Goal: Task Accomplishment & Management: Use online tool/utility

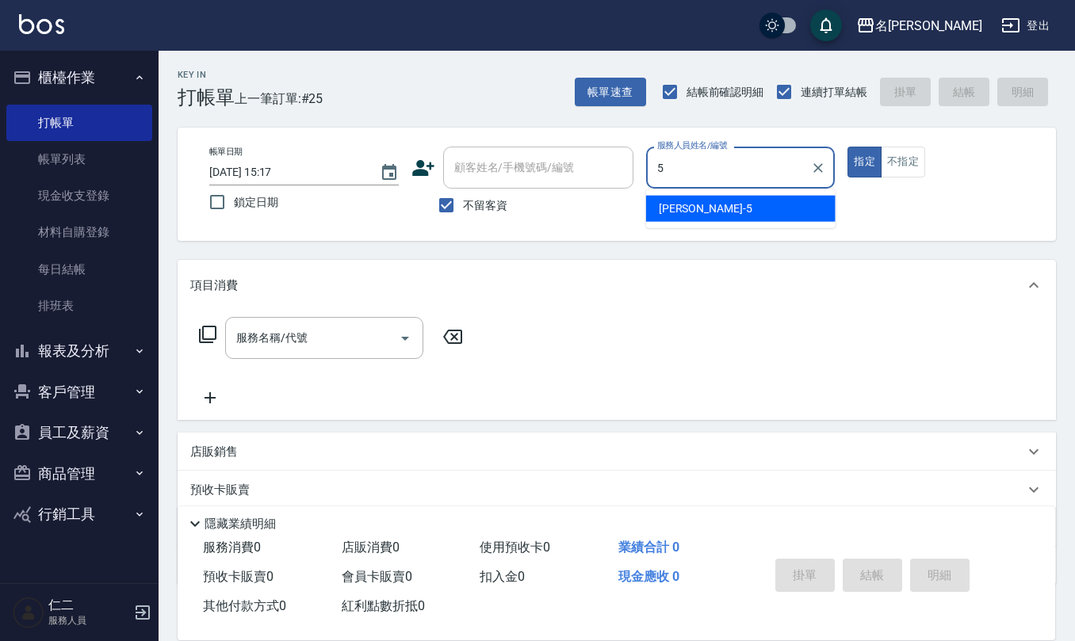
type input "[PERSON_NAME]5"
type button "true"
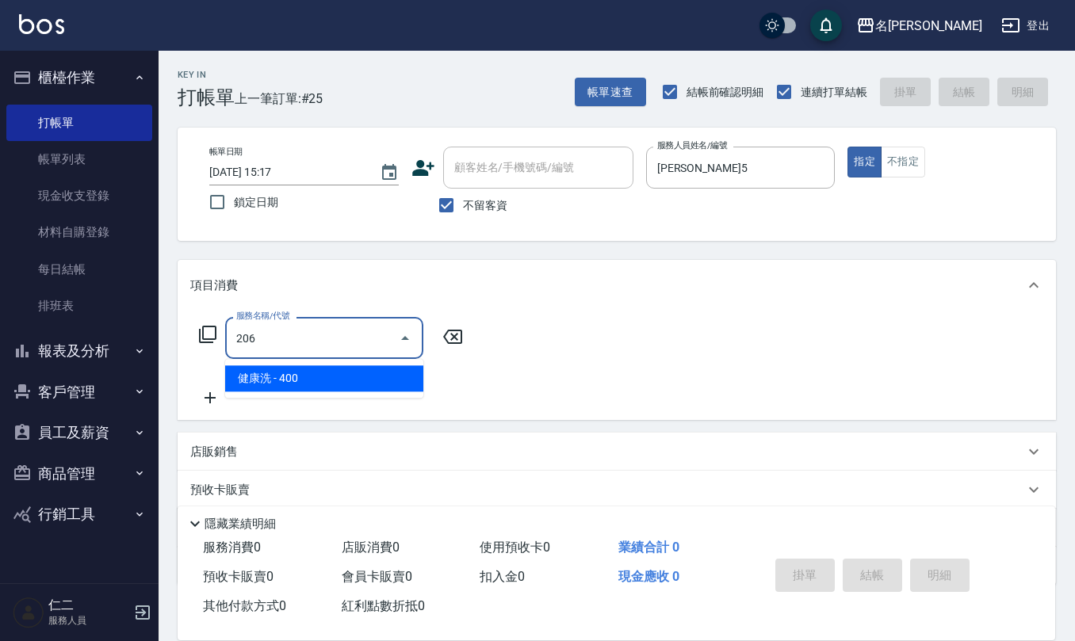
type input "健康洗(206)"
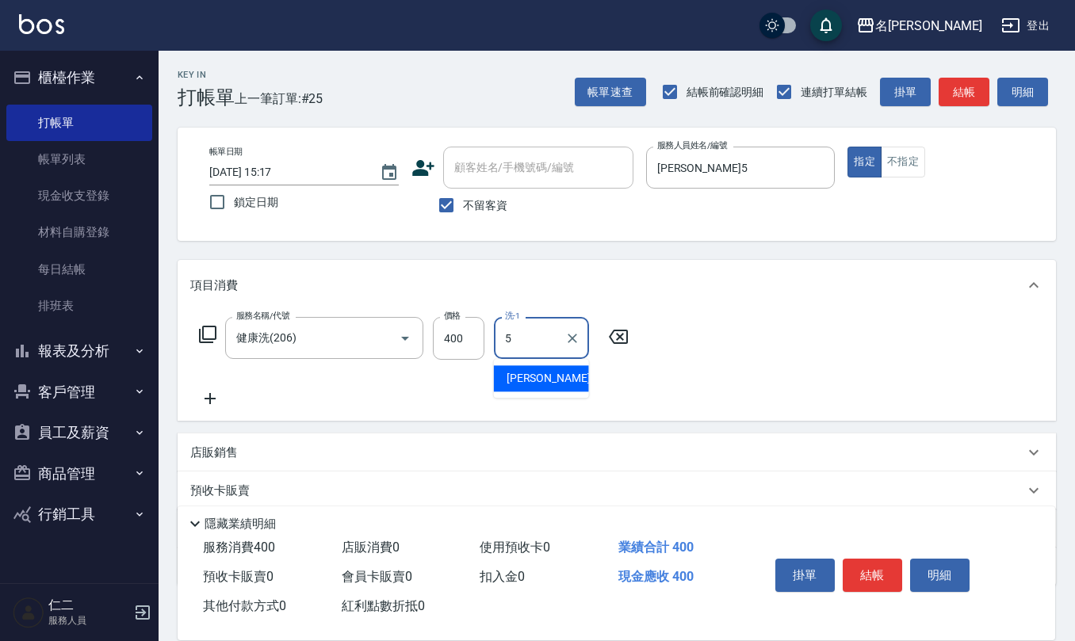
type input "[PERSON_NAME]5"
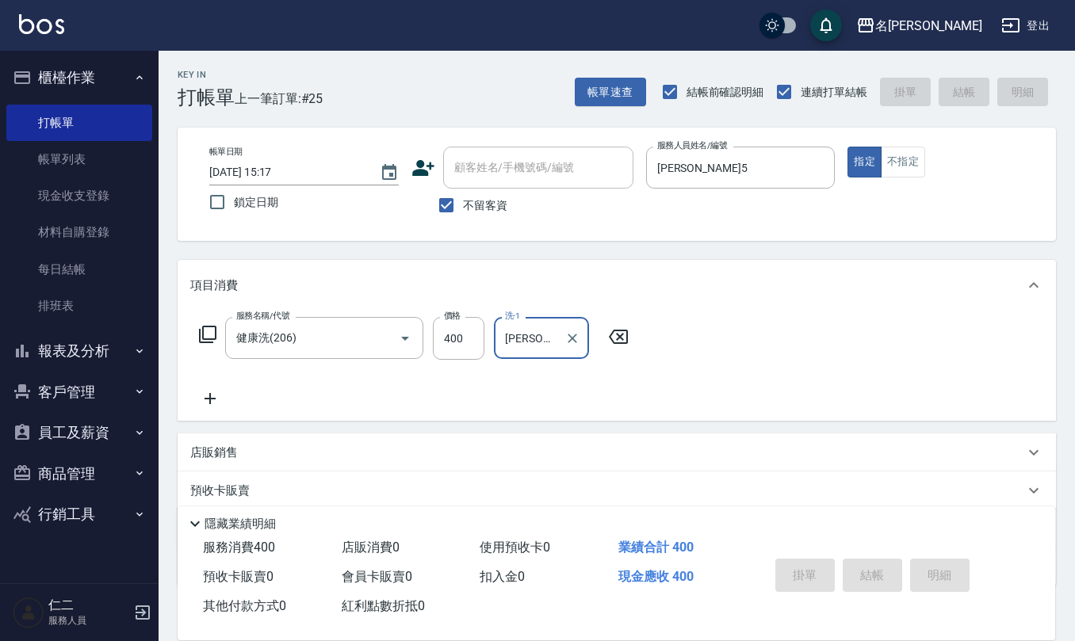
type input "[DATE] 16:09"
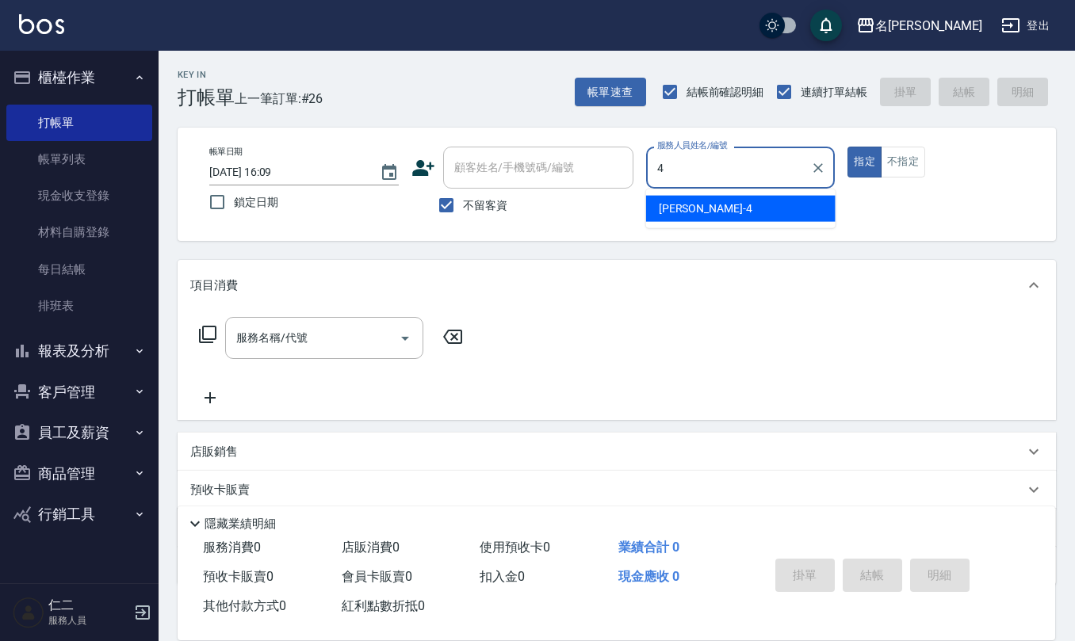
type input "[PERSON_NAME]-4"
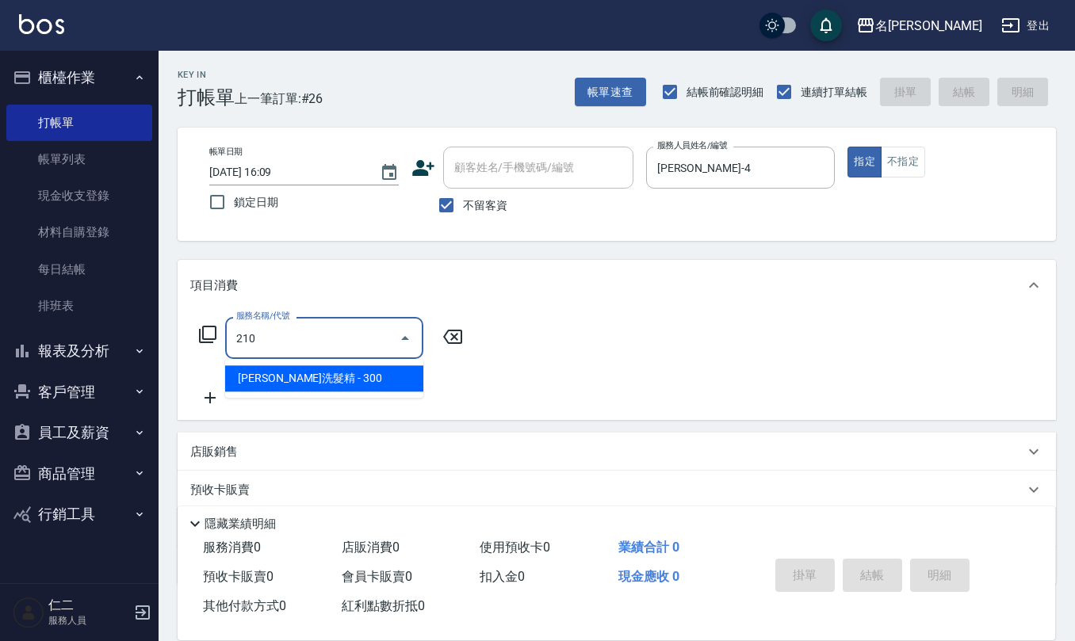
type input "[PERSON_NAME]洗髮精(210)"
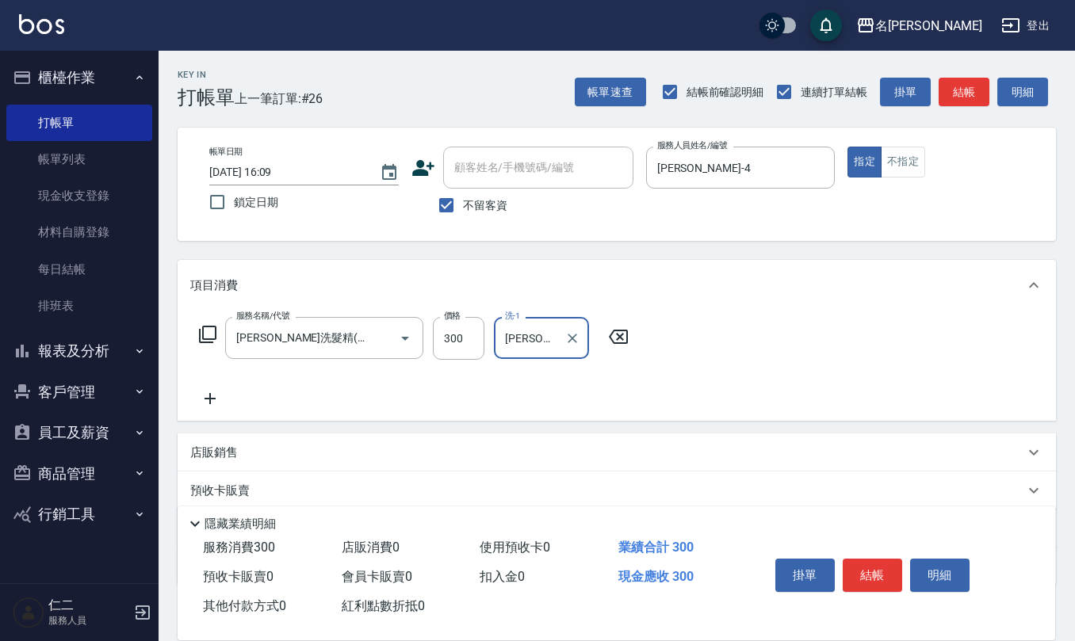
type input "[PERSON_NAME]-24"
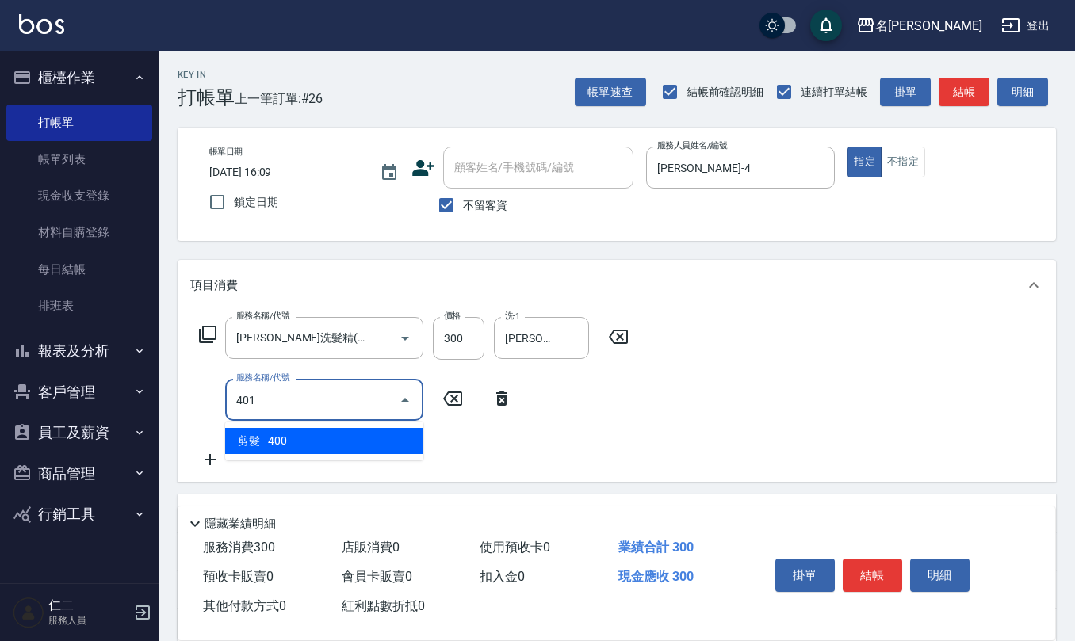
type input "剪髮(401)"
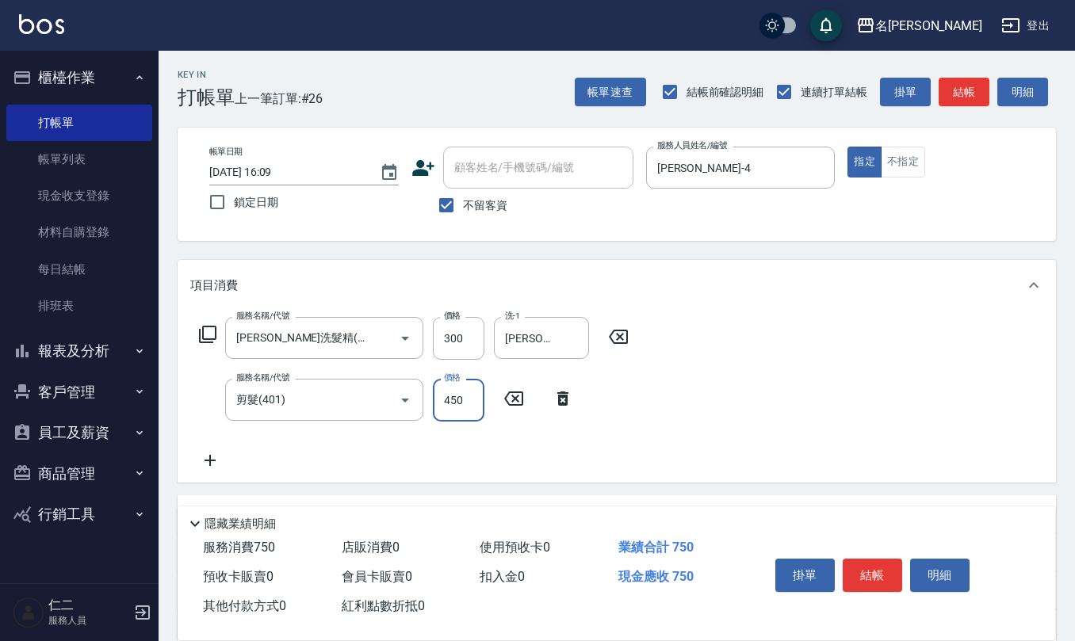
type input "450"
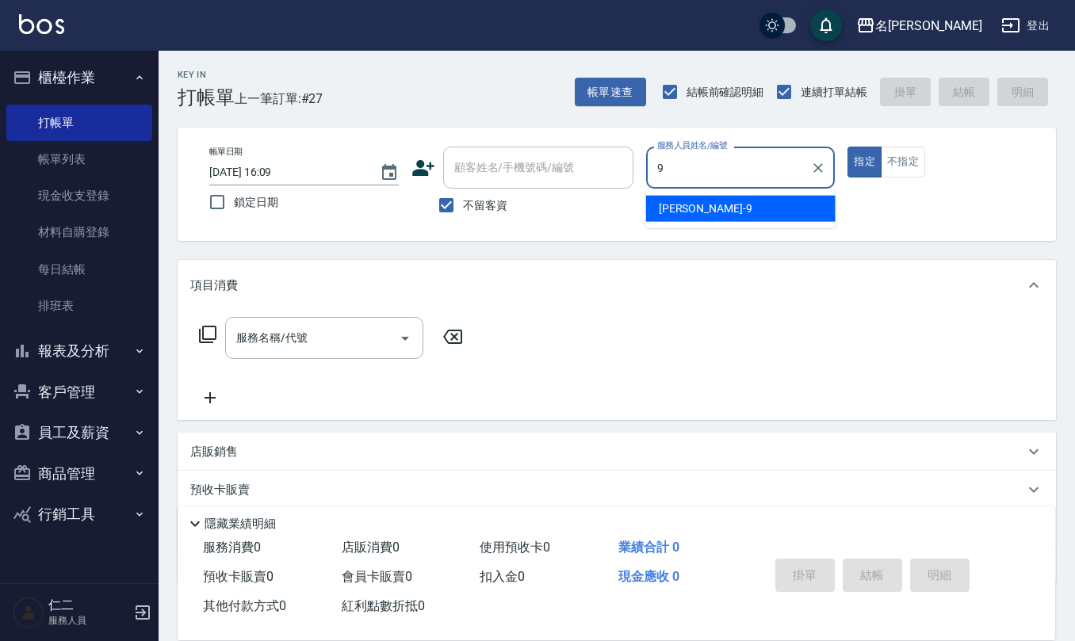
type input "[PERSON_NAME]-9"
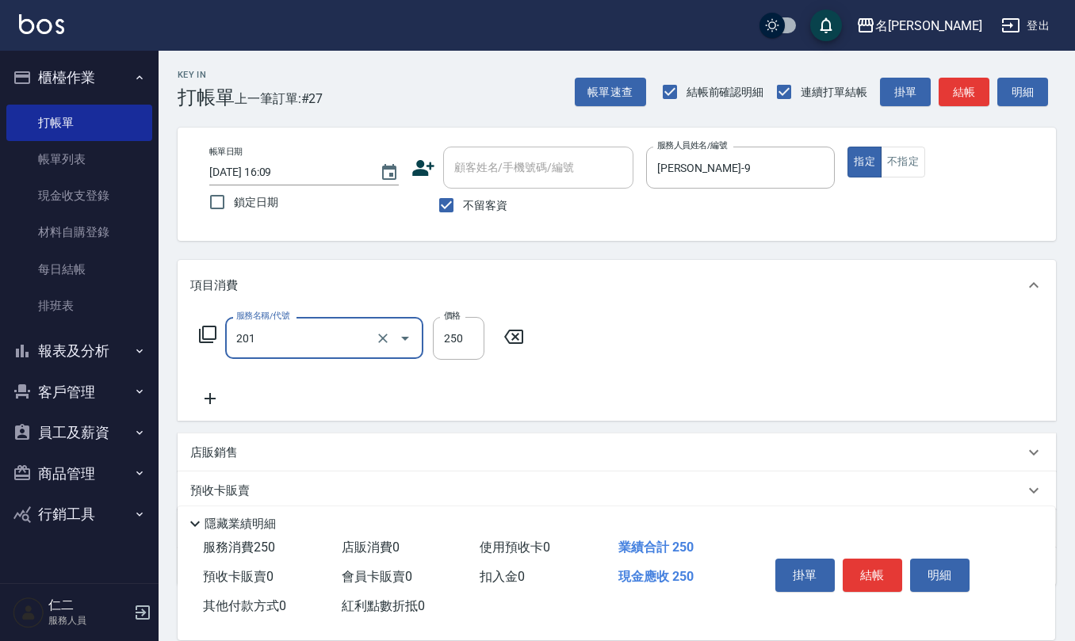
type input "洗髮(201)"
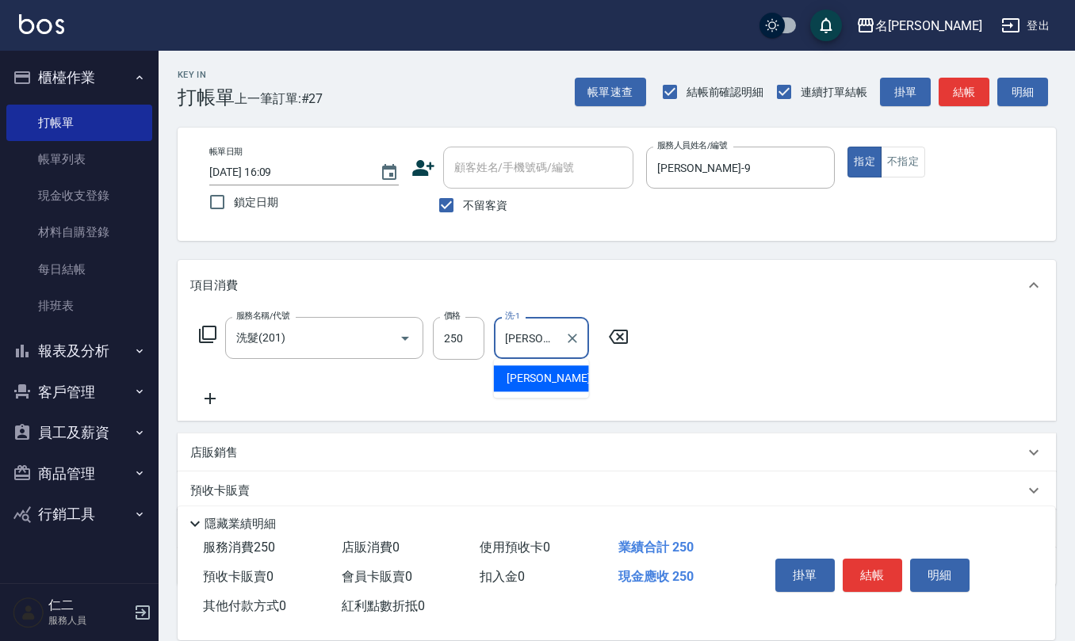
type input "[PERSON_NAME]-33"
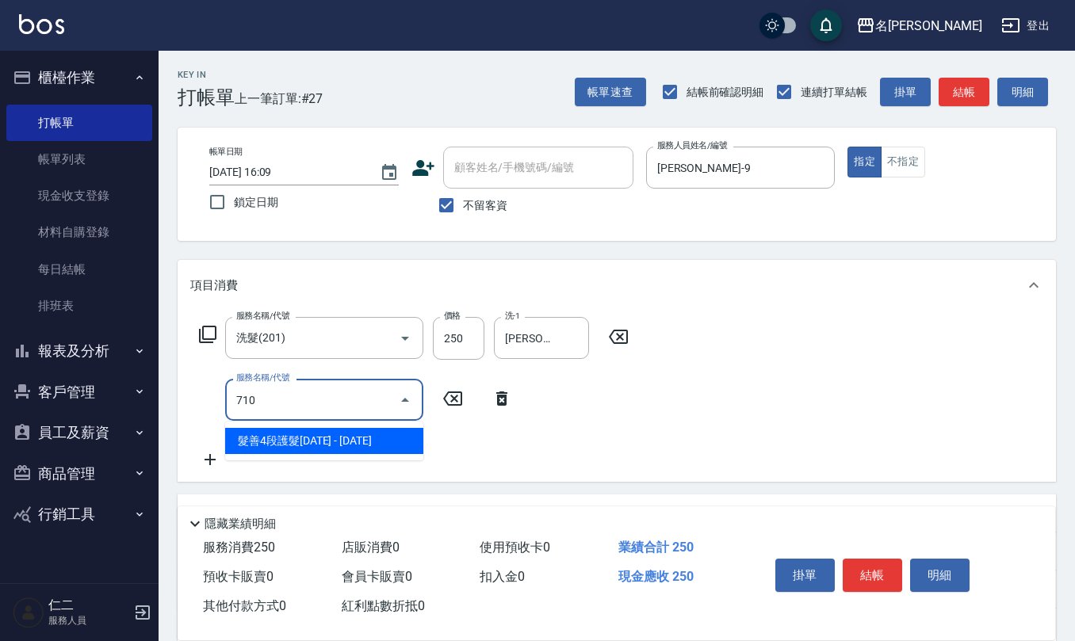
type input "髮善4段護髮2000(710)"
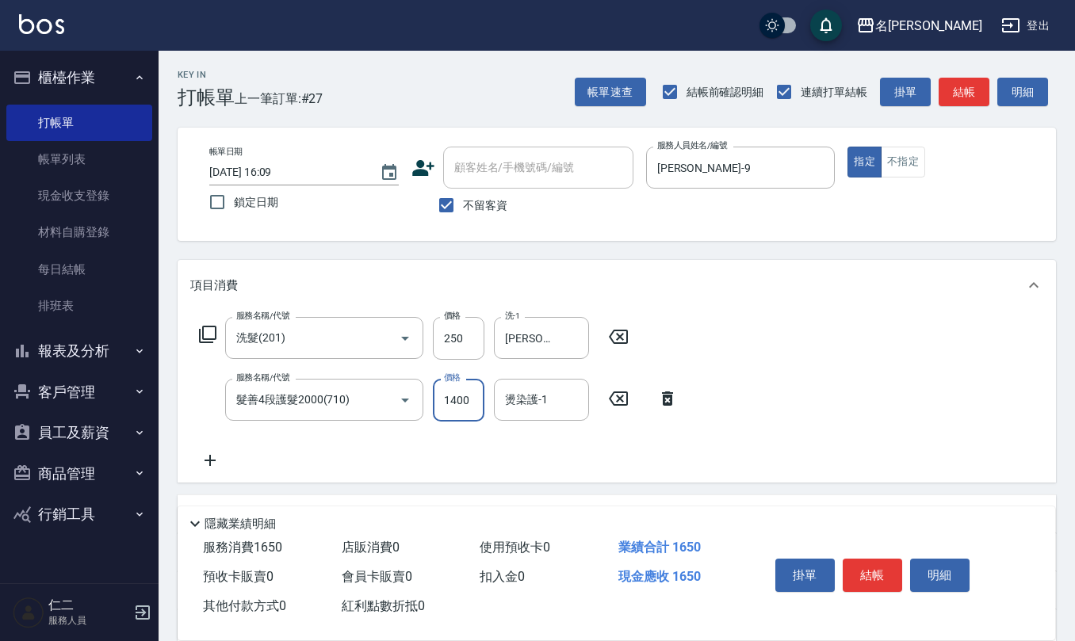
type input "1400"
type input "[PERSON_NAME]-33"
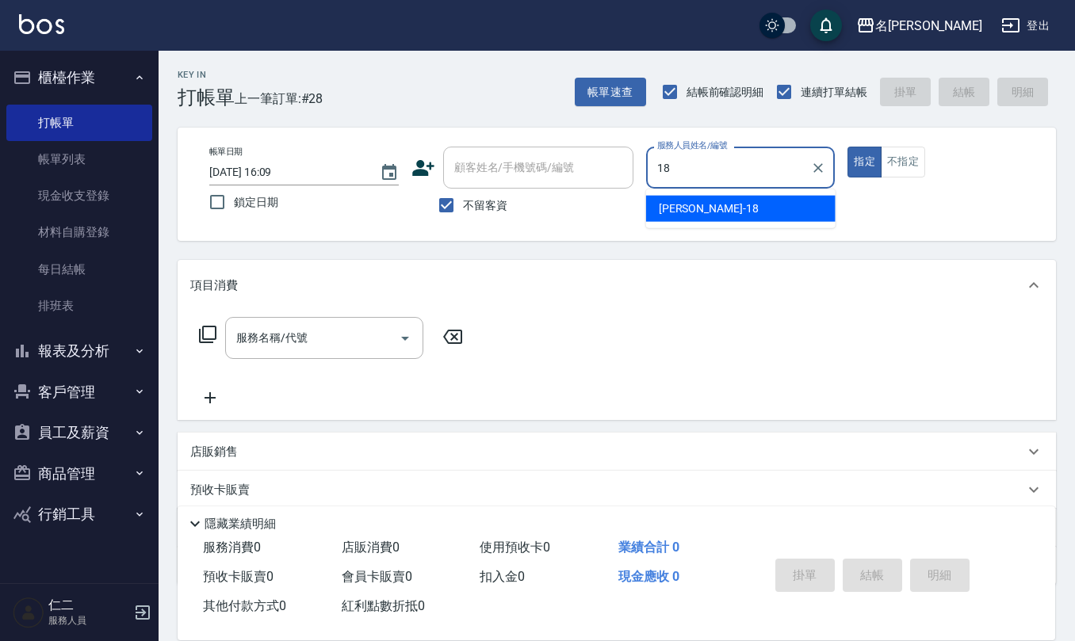
type input "[PERSON_NAME]-18"
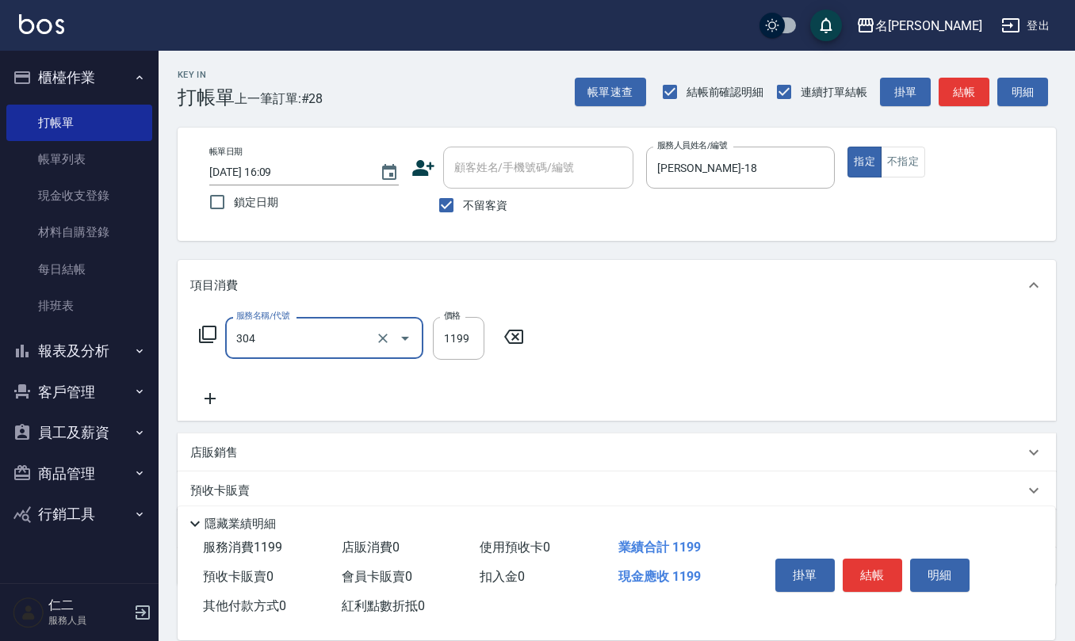
type input "離子燙(特價)(304)"
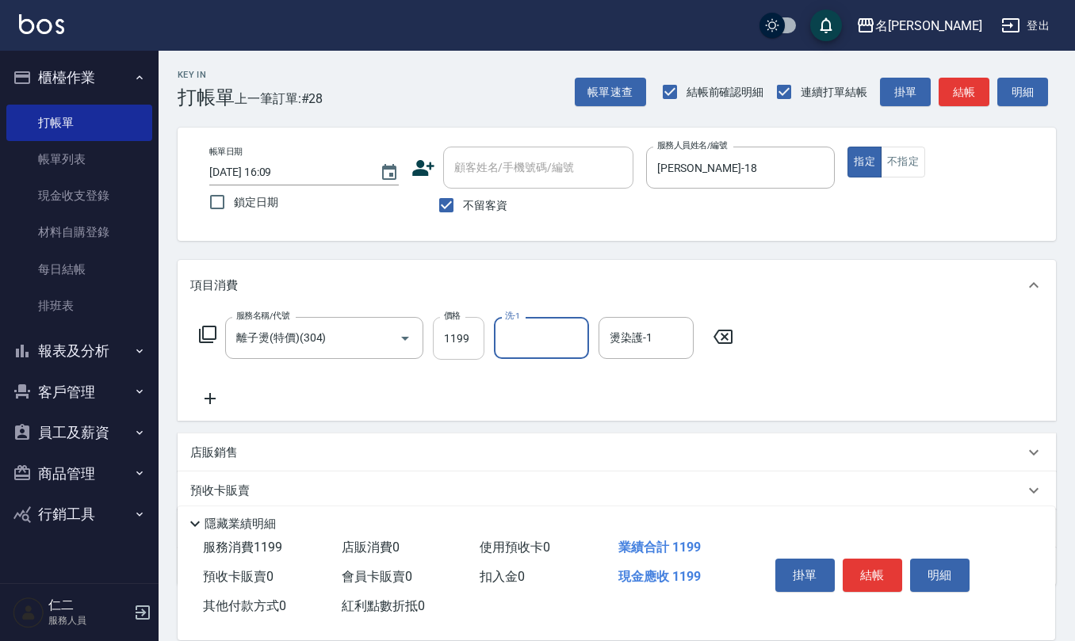
click at [471, 344] on input "1199" at bounding box center [459, 338] width 52 height 43
type input "1299"
type input "[PERSON_NAME]-28"
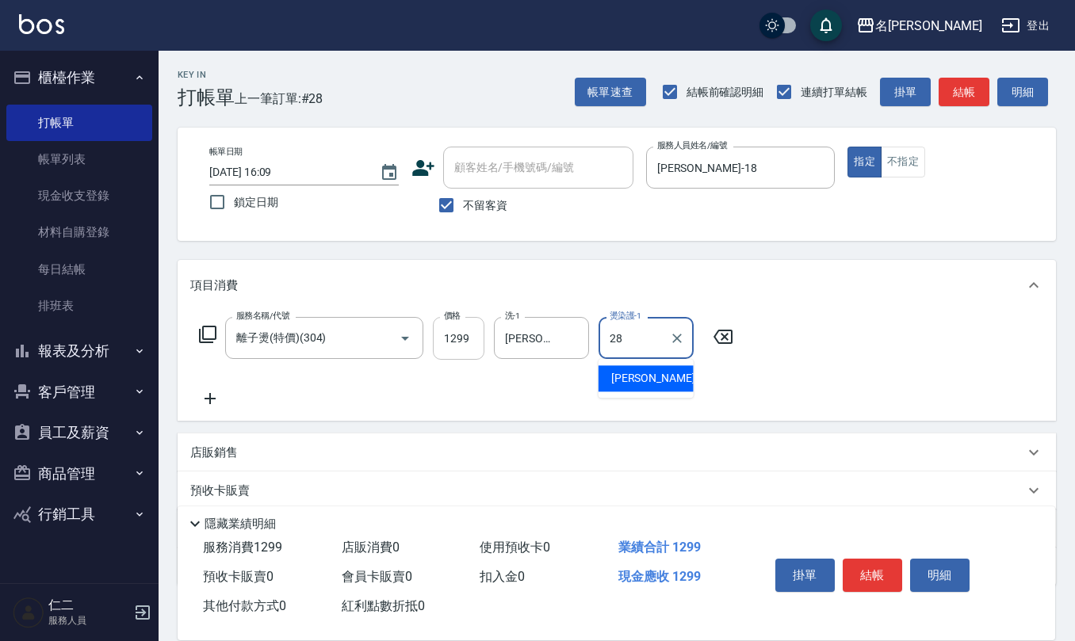
type input "[PERSON_NAME]-28"
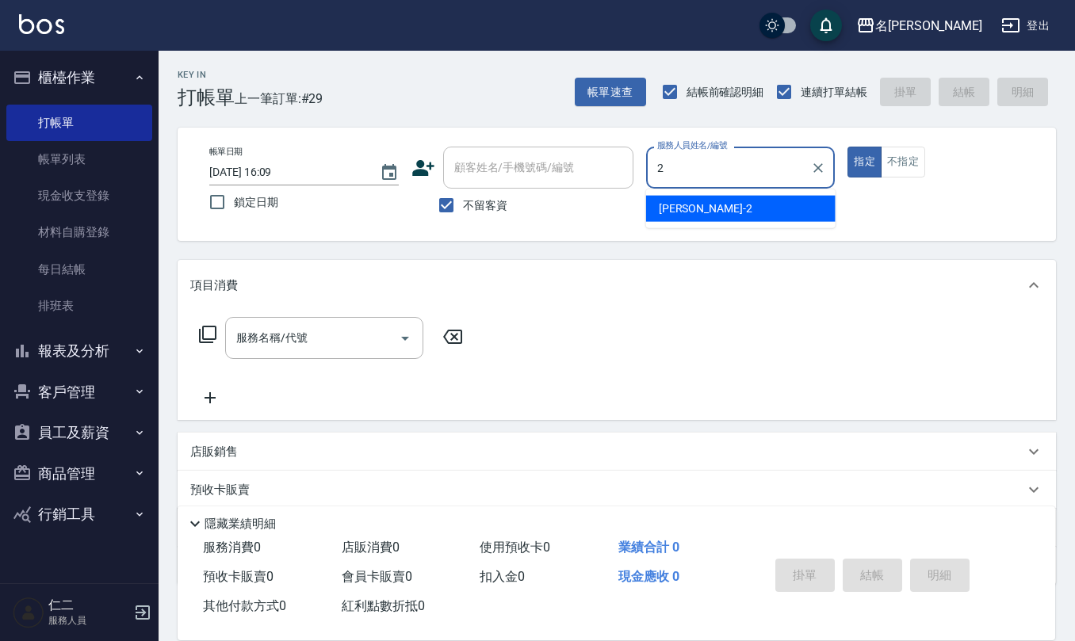
type input "[PERSON_NAME]-2"
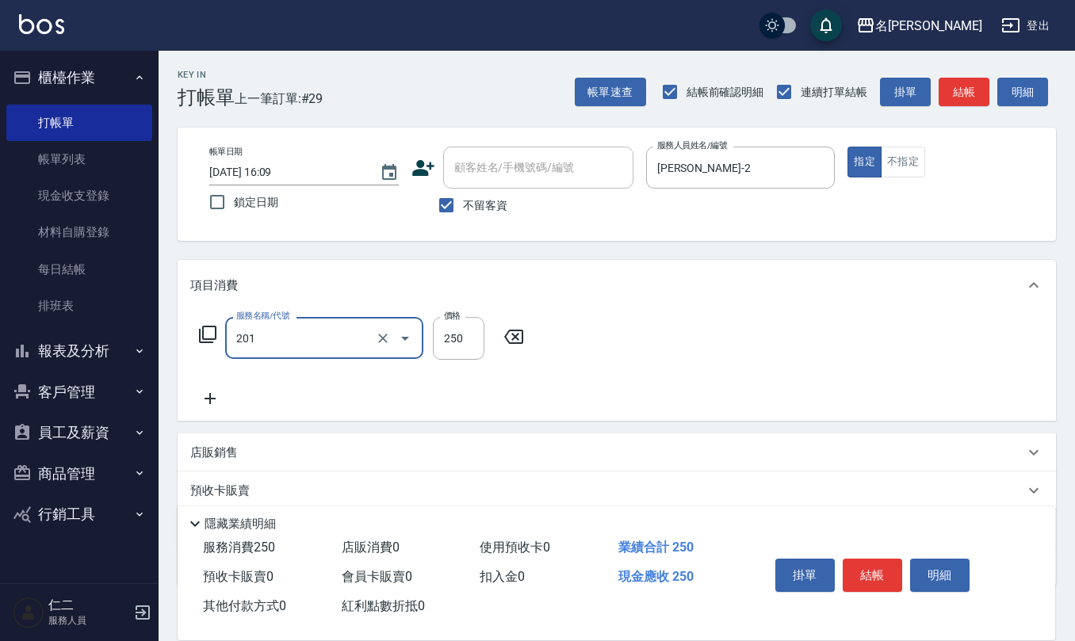
type input "洗髮(201)"
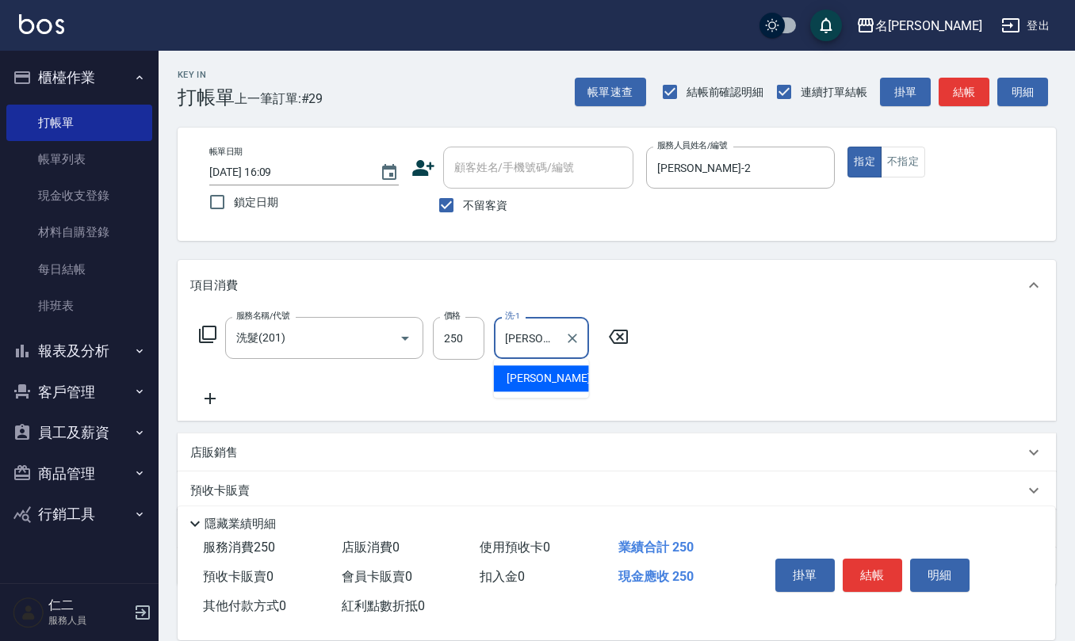
type input "[PERSON_NAME]-23"
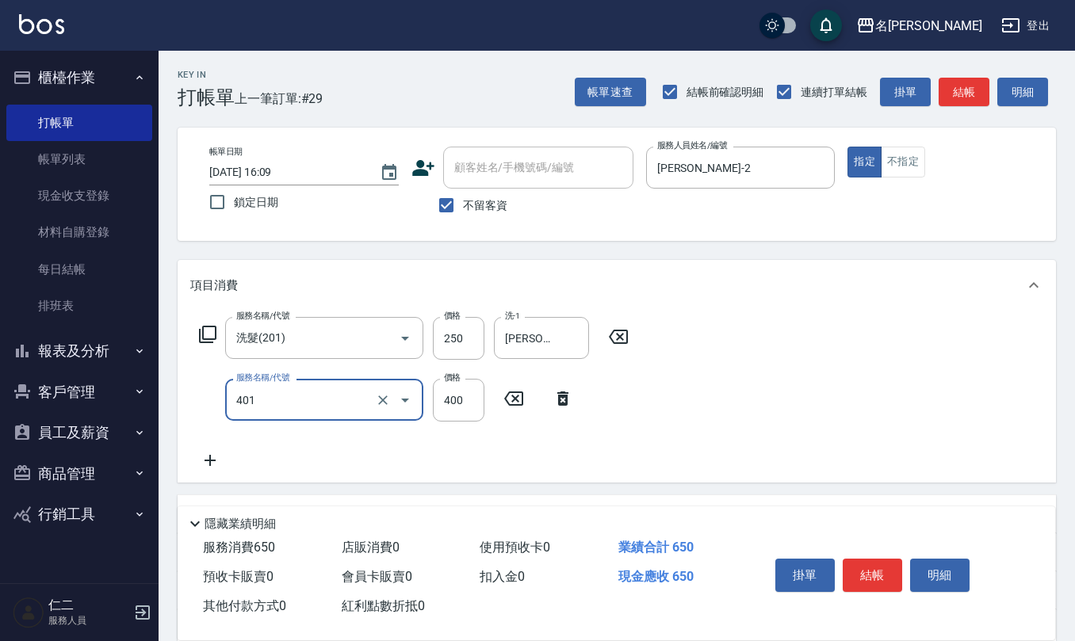
type input "剪髮(401)"
type input "350"
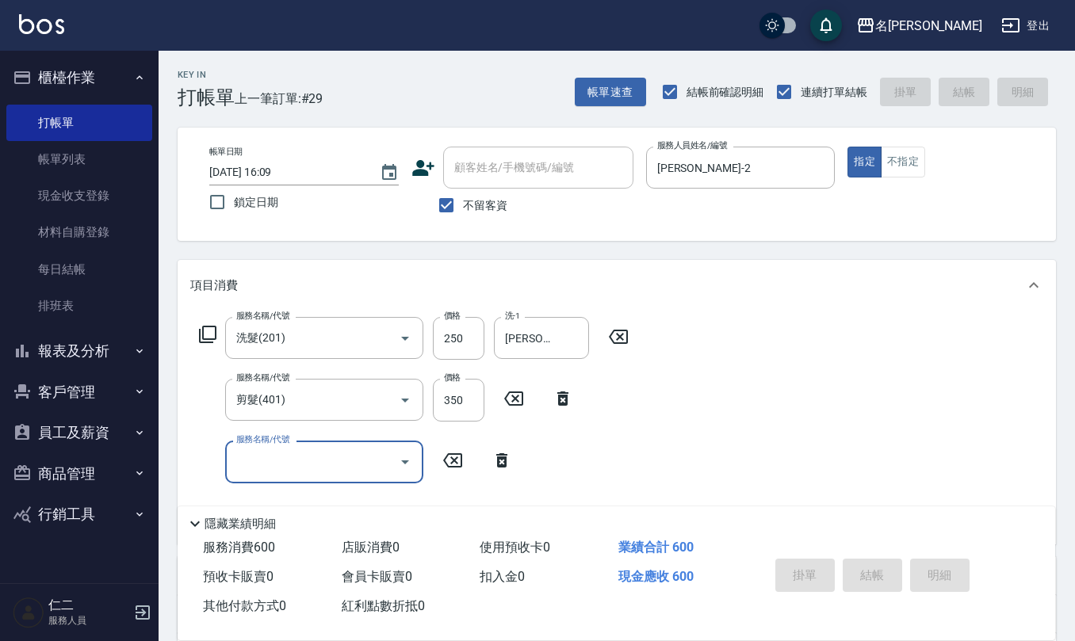
type input "[DATE] 16:10"
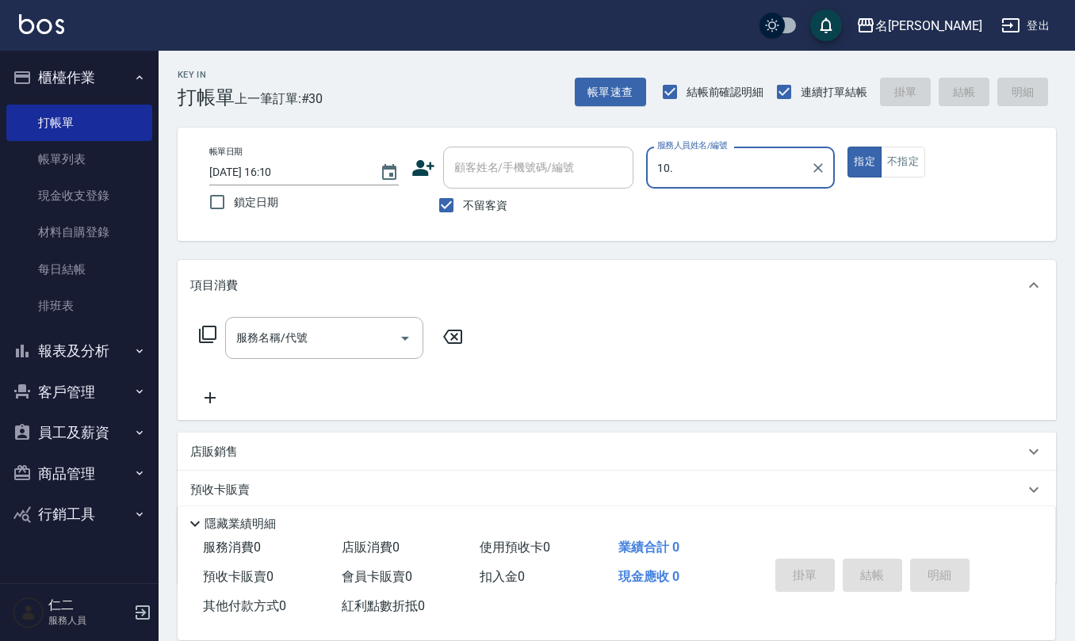
type input "10."
click at [848, 147] on button "指定" at bounding box center [865, 162] width 34 height 31
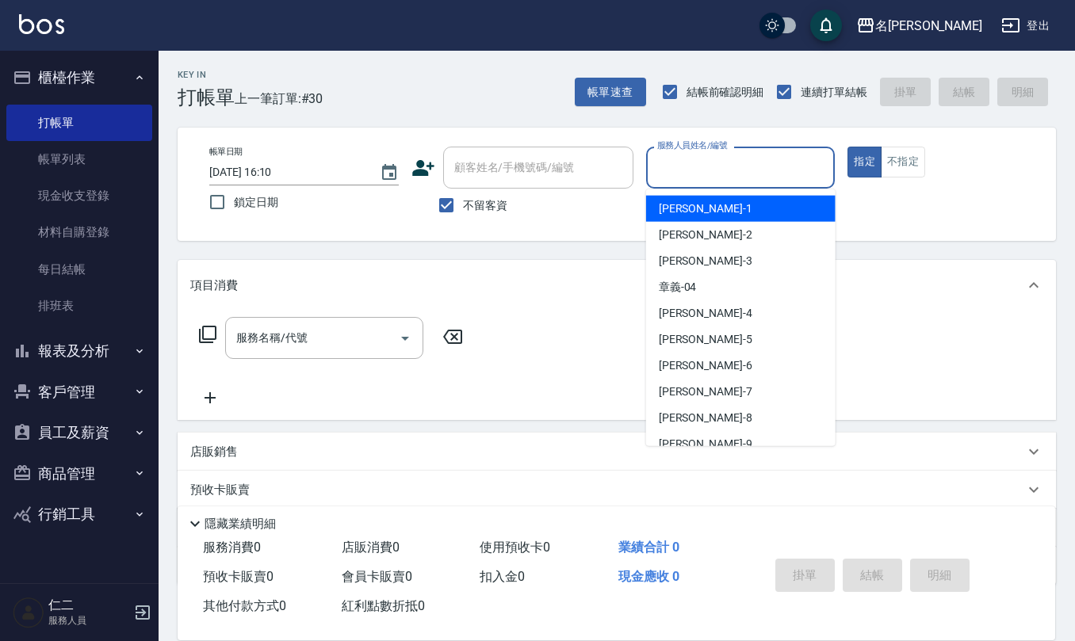
click at [777, 163] on input "服務人員姓名/編號" at bounding box center [740, 168] width 175 height 28
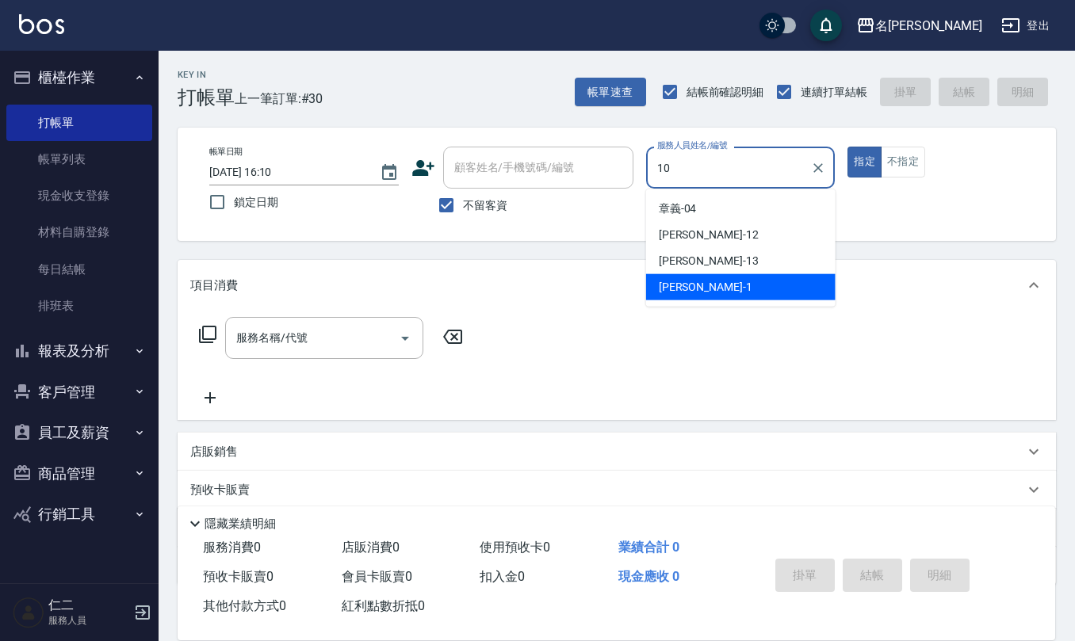
type input "[PERSON_NAME]-10"
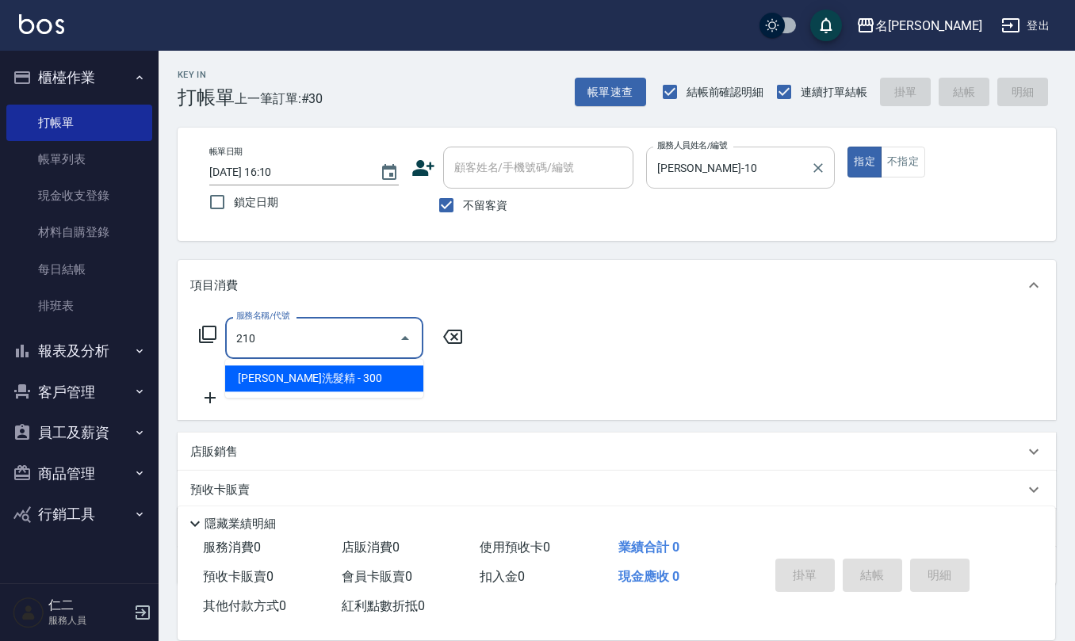
type input "[PERSON_NAME]洗髮精(210)"
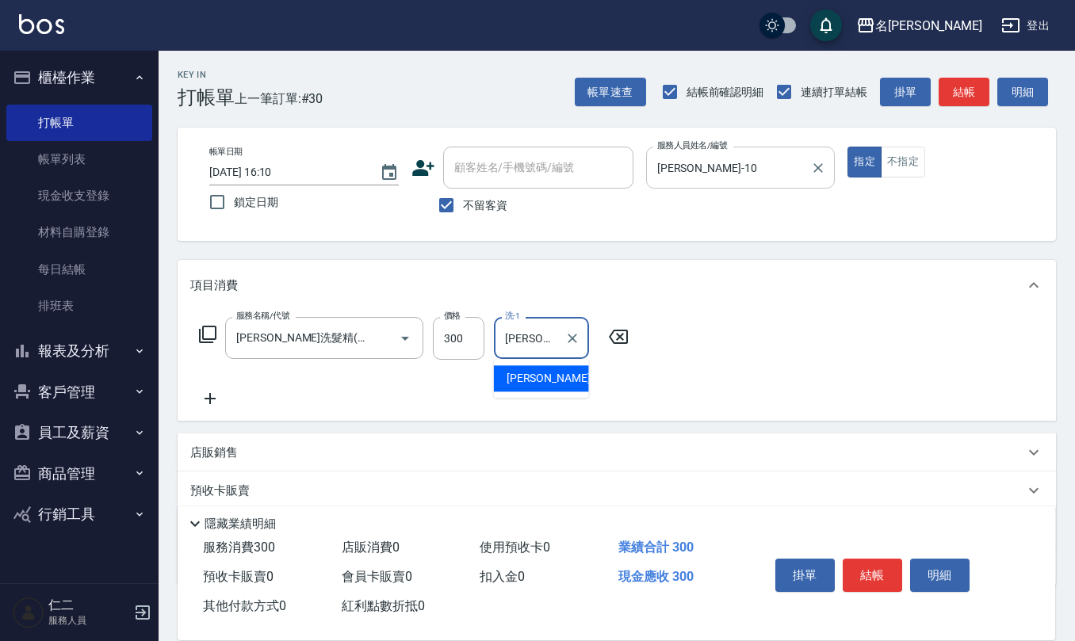
type input "[PERSON_NAME]-21"
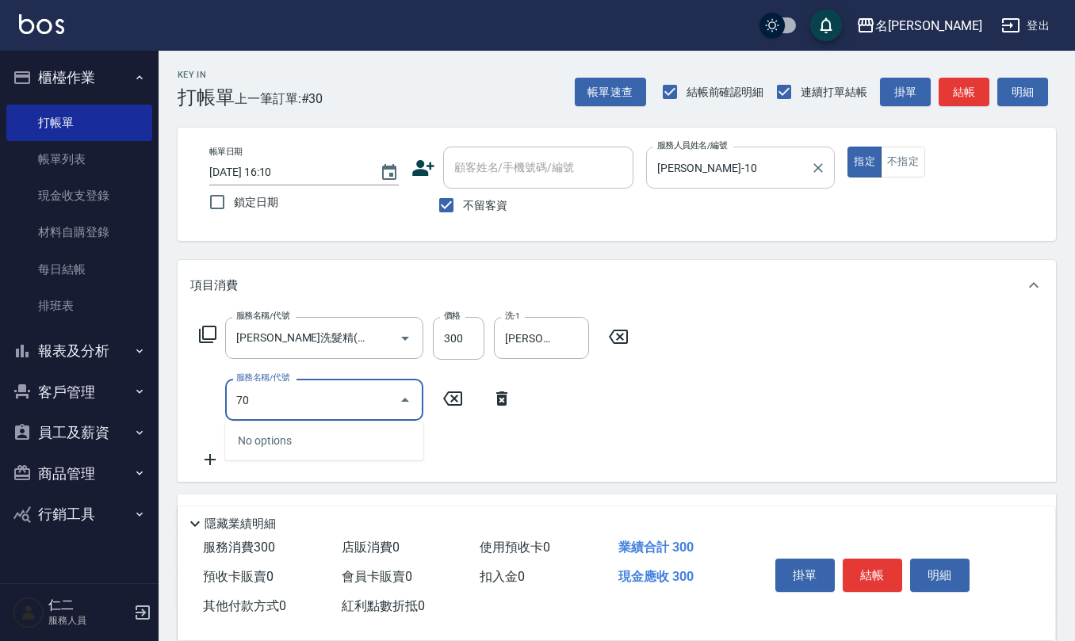
type input "703"
type input "水樣結構式1200(713)"
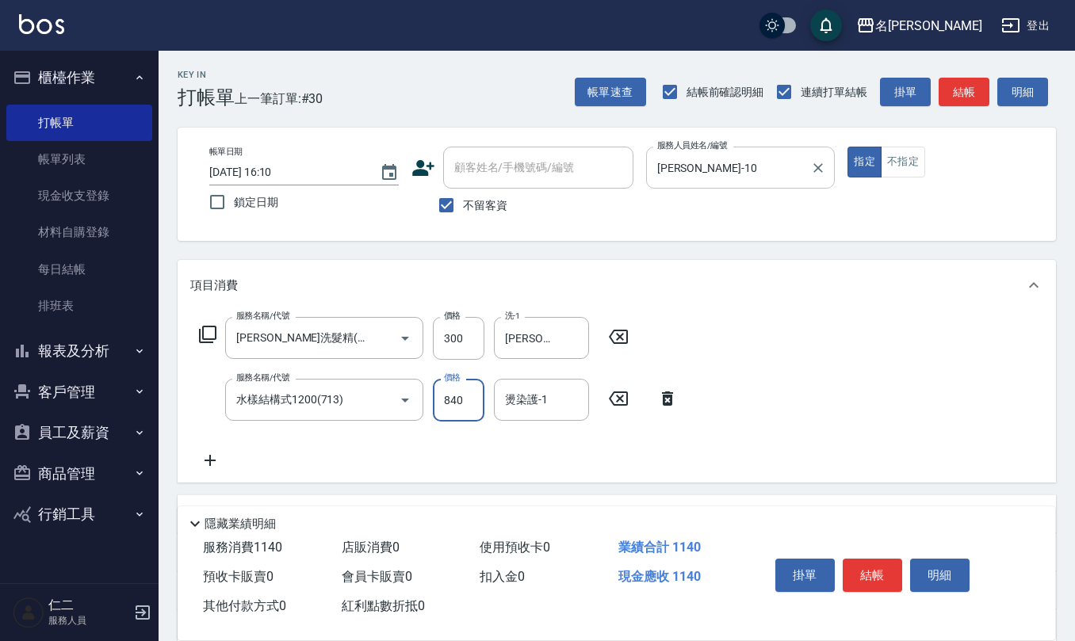
type input "840"
type input "[PERSON_NAME]-21"
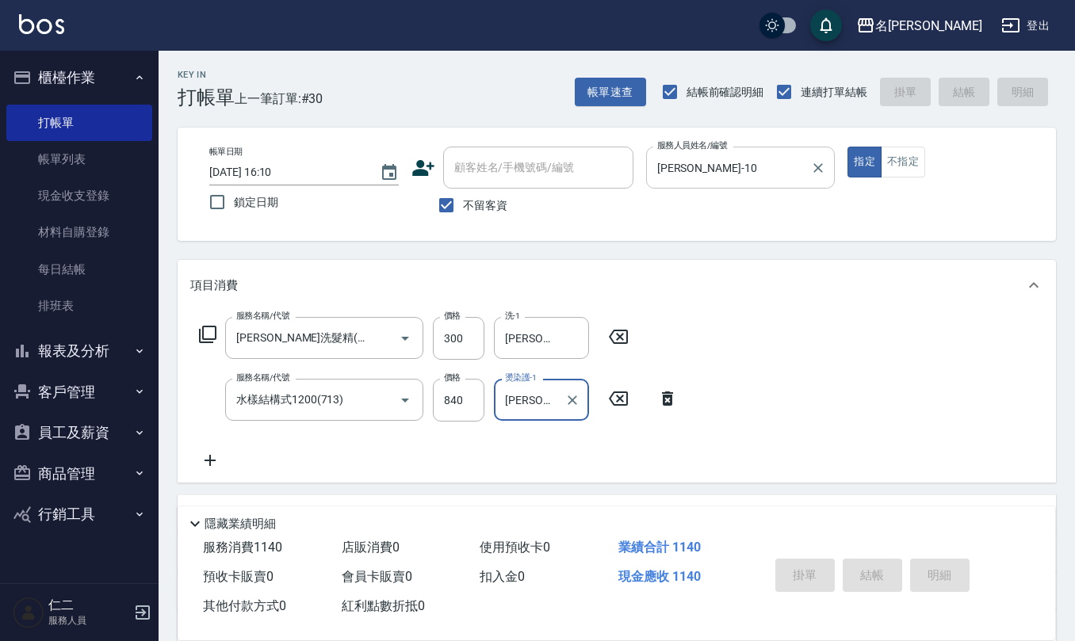
type input "[DATE] 16:32"
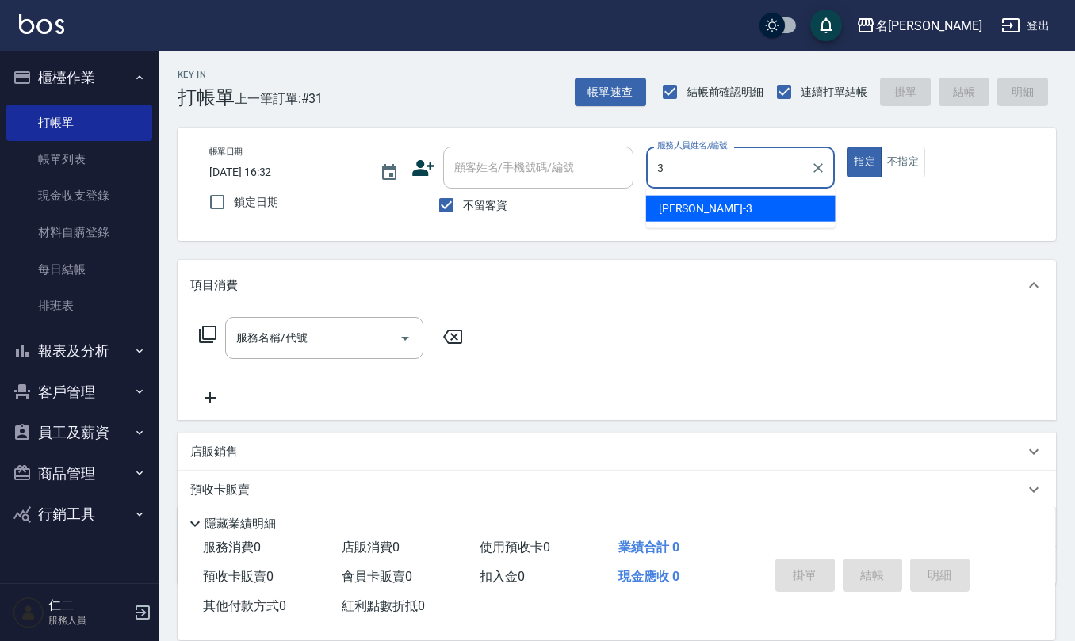
type input "[PERSON_NAME]-3"
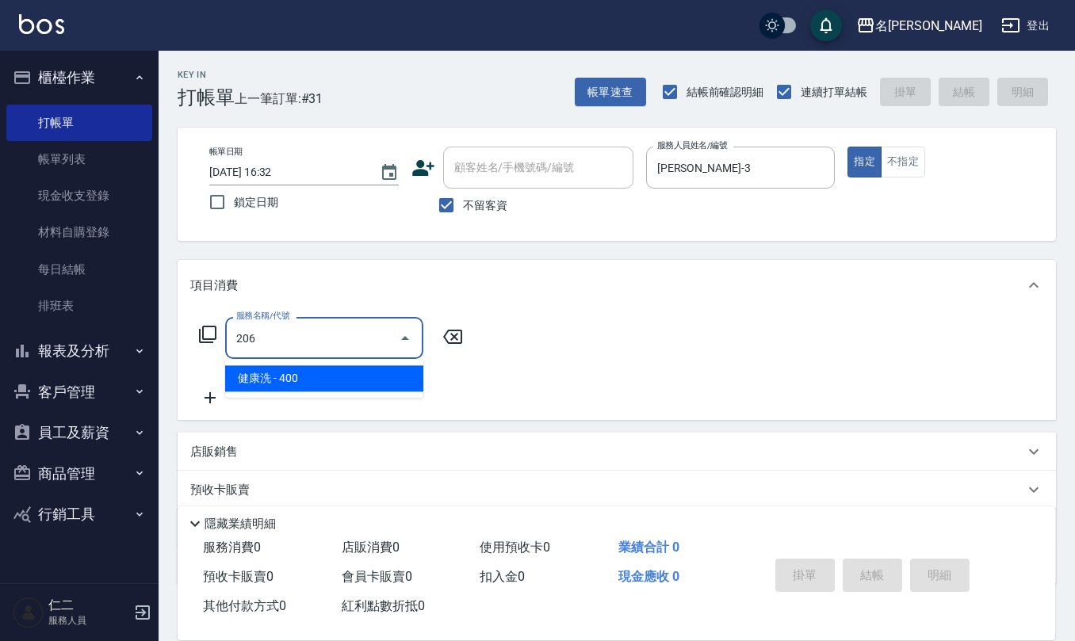
type input "健康洗(206)"
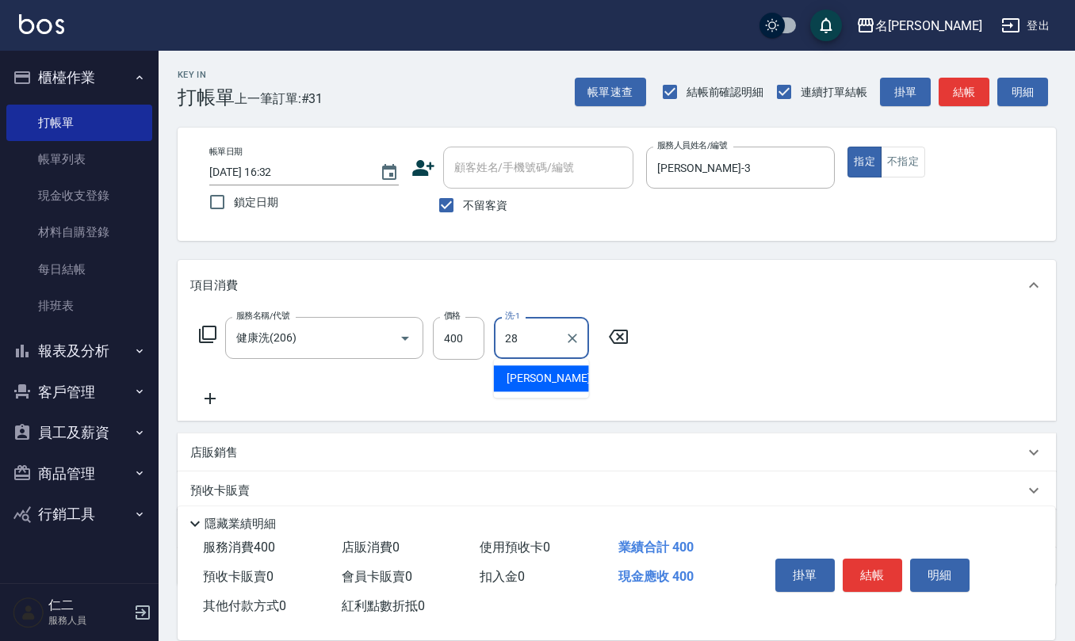
type input "[PERSON_NAME]-28"
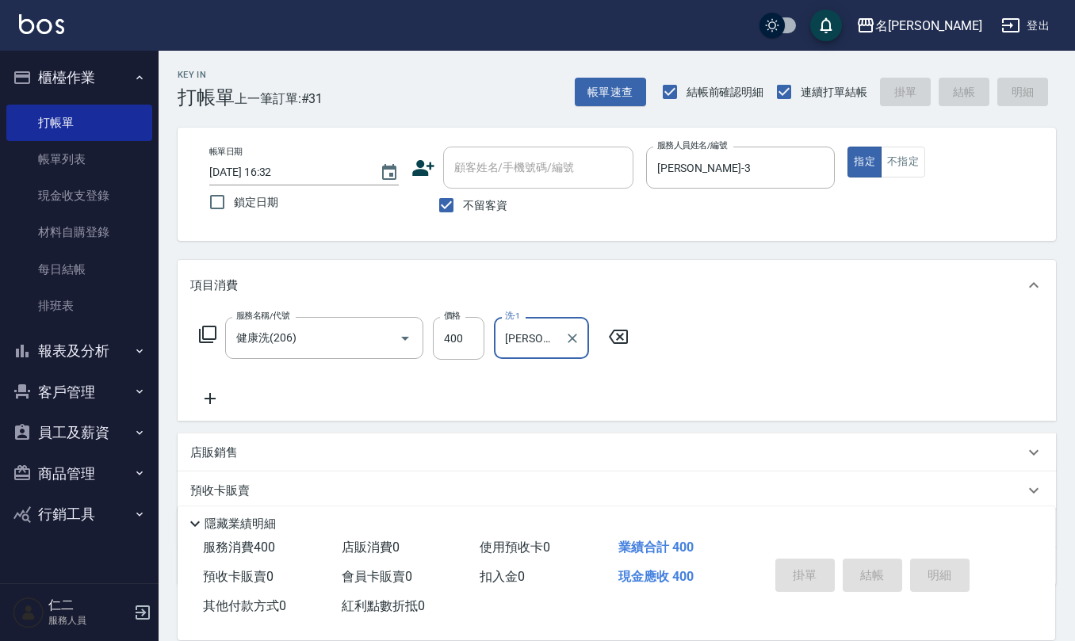
type input "[DATE] 16:42"
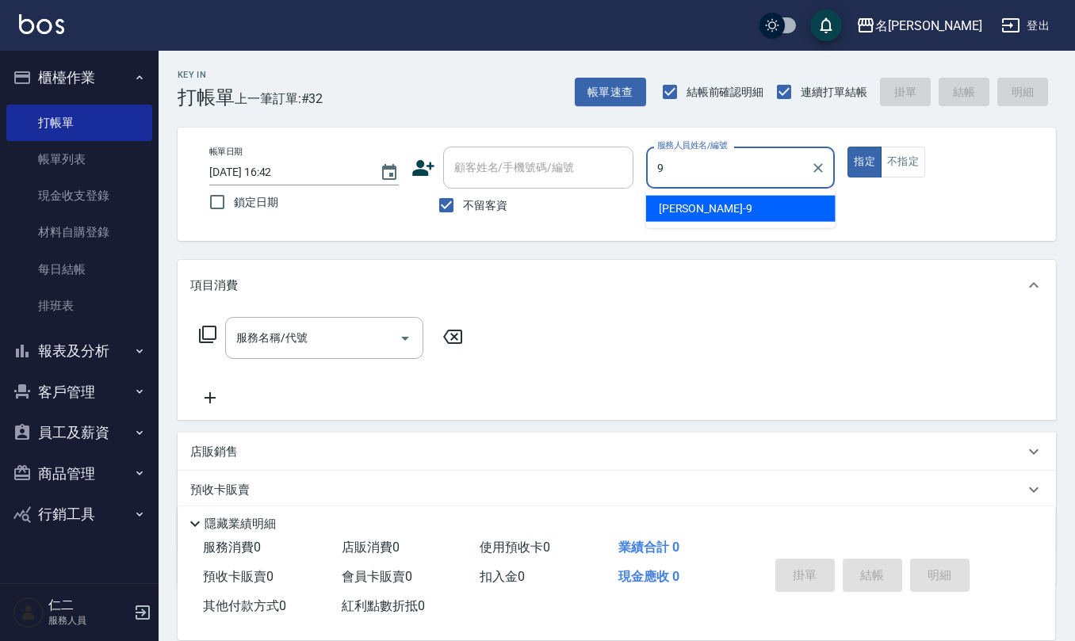
type input "[PERSON_NAME]-9"
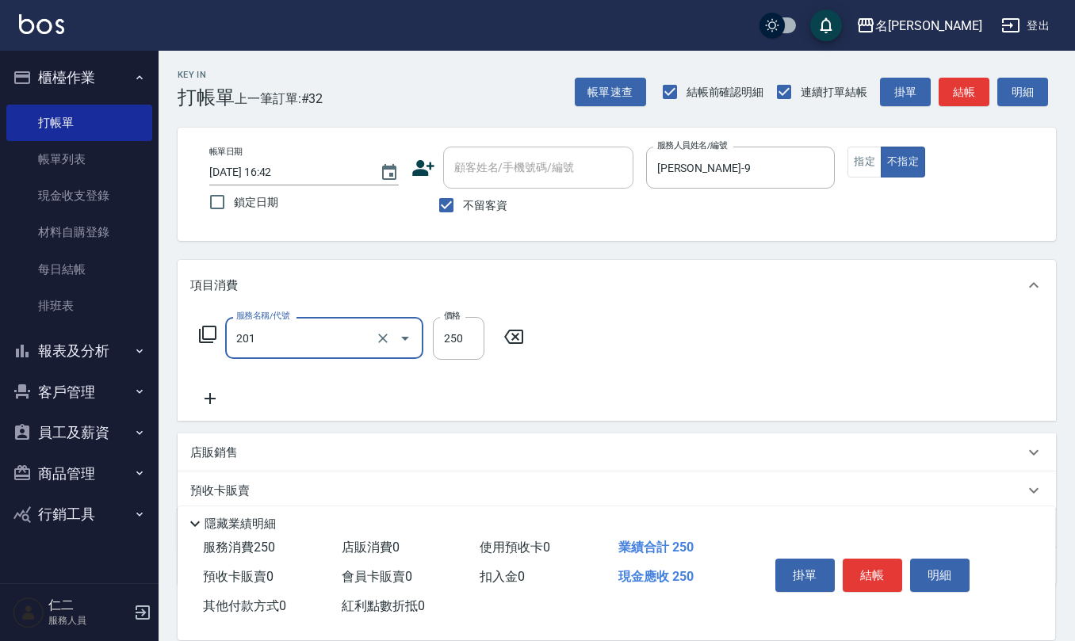
type input "洗髮(201)"
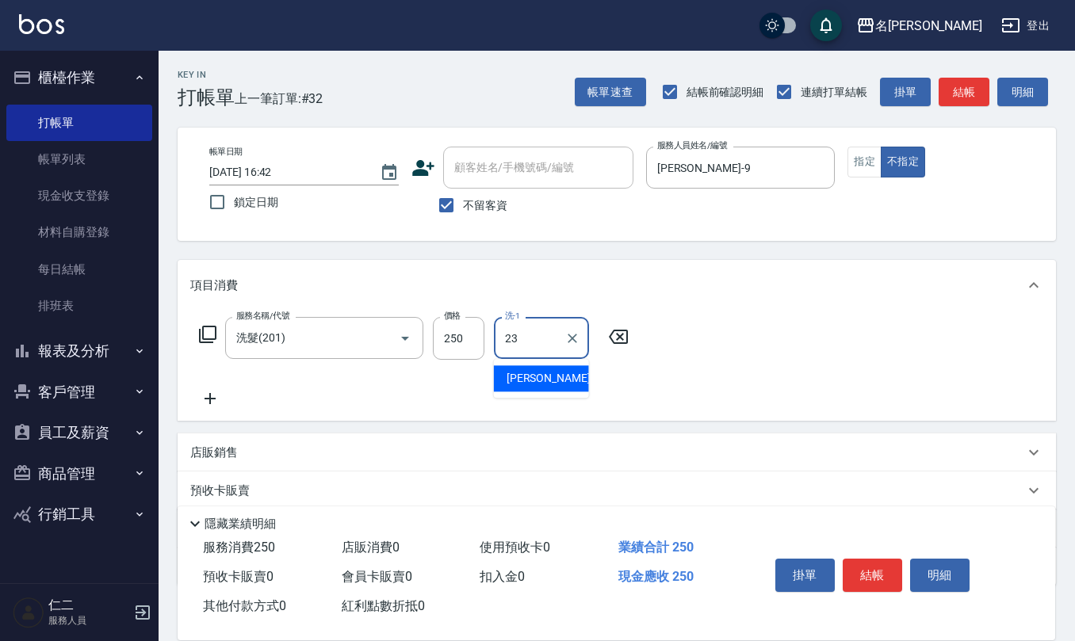
type input "[PERSON_NAME]-23"
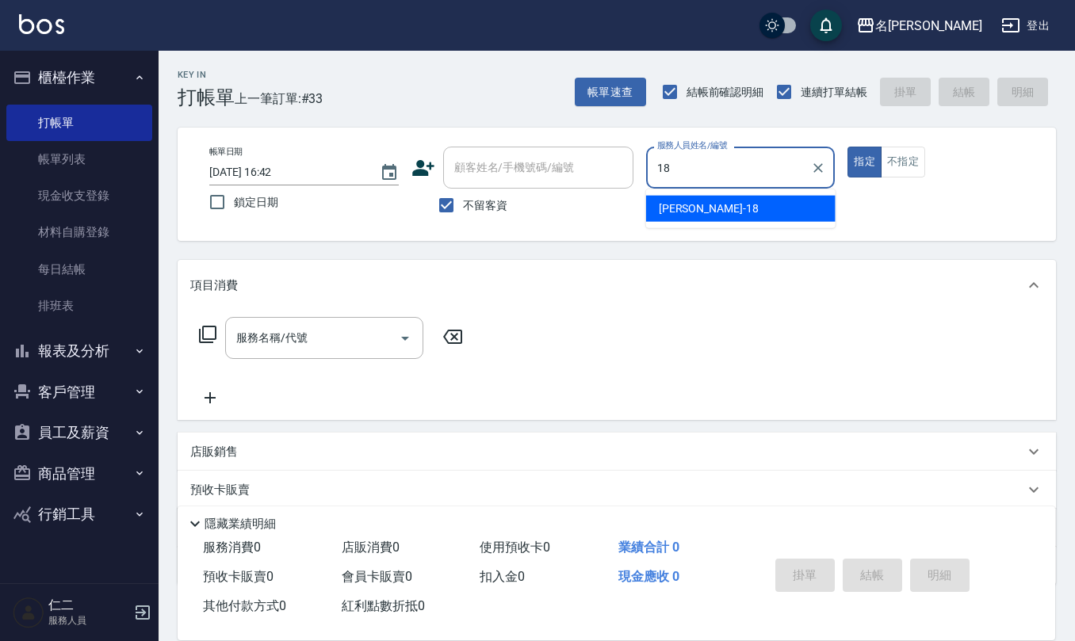
type input "[PERSON_NAME]-18"
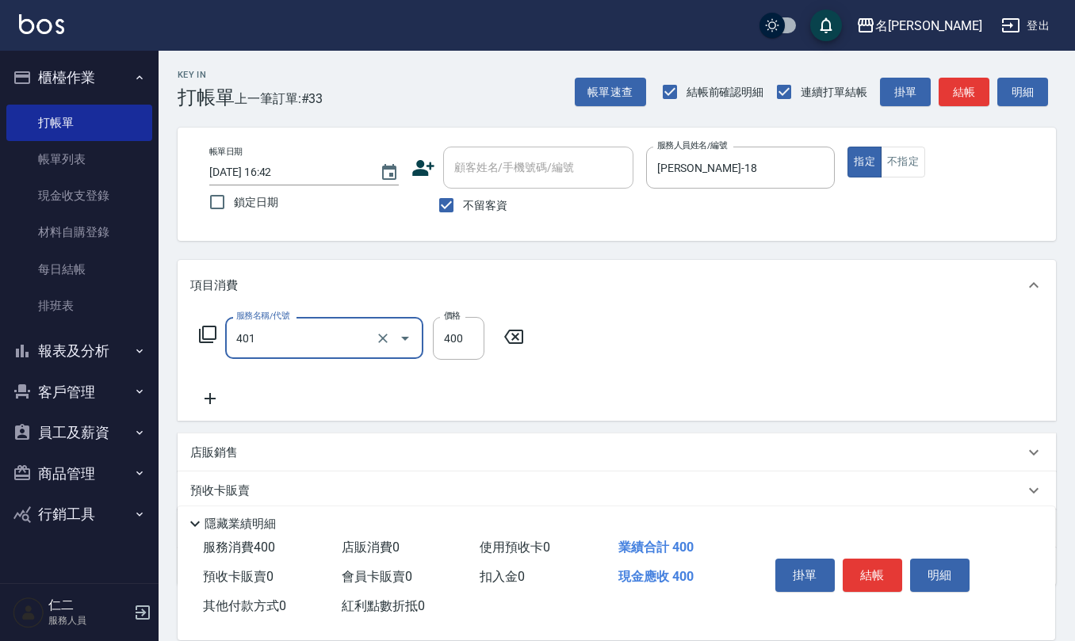
type input "剪髮(401)"
type input "300"
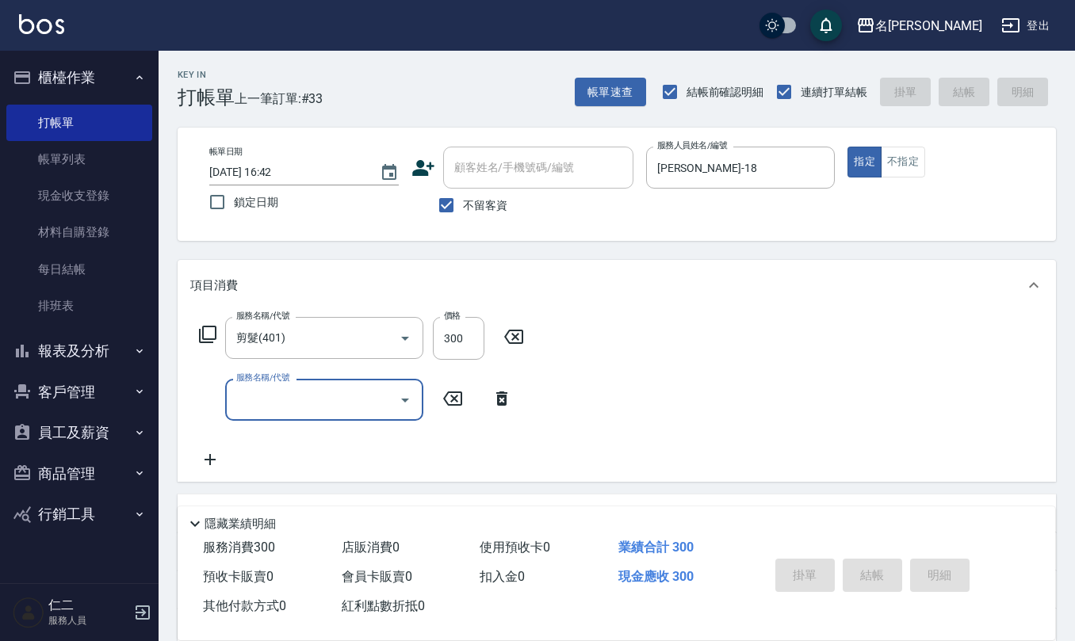
type input "[DATE] 16:45"
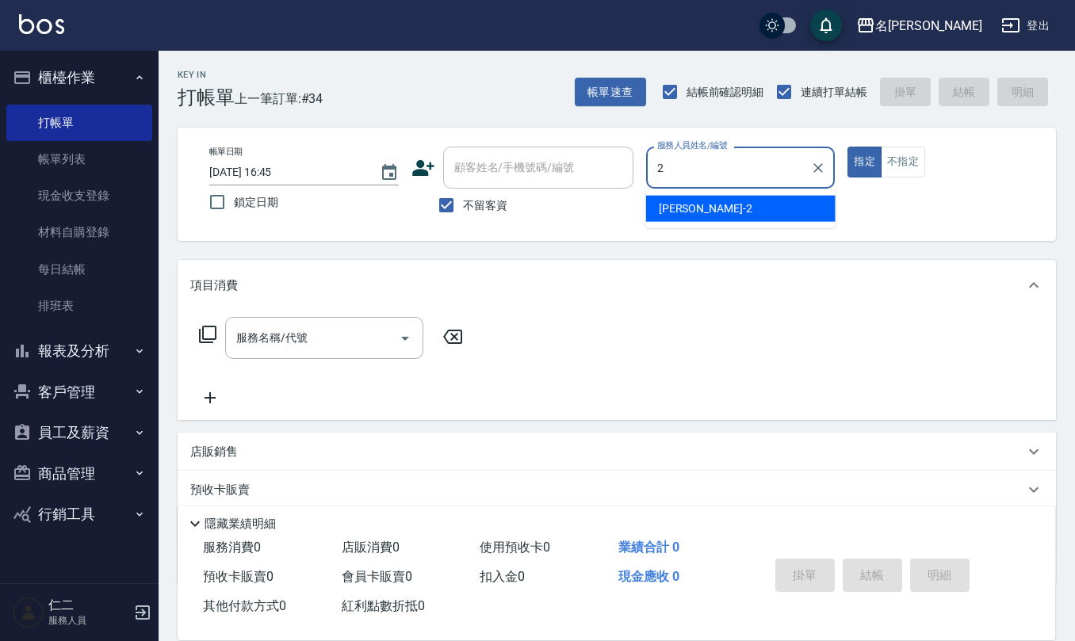
type input "[PERSON_NAME]-2"
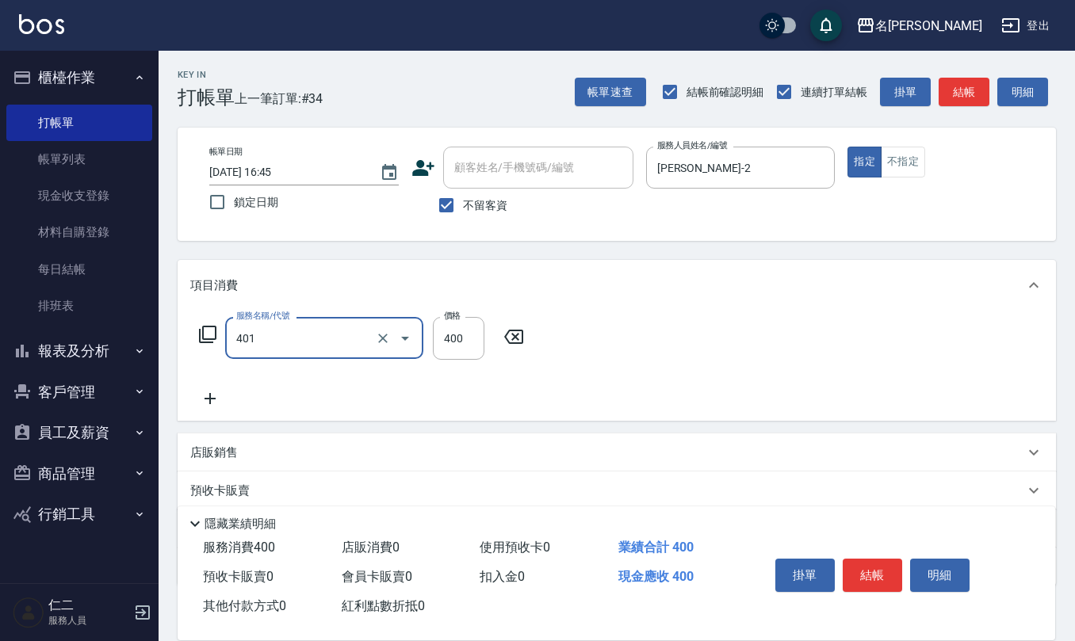
type input "剪髮(401)"
type input "350"
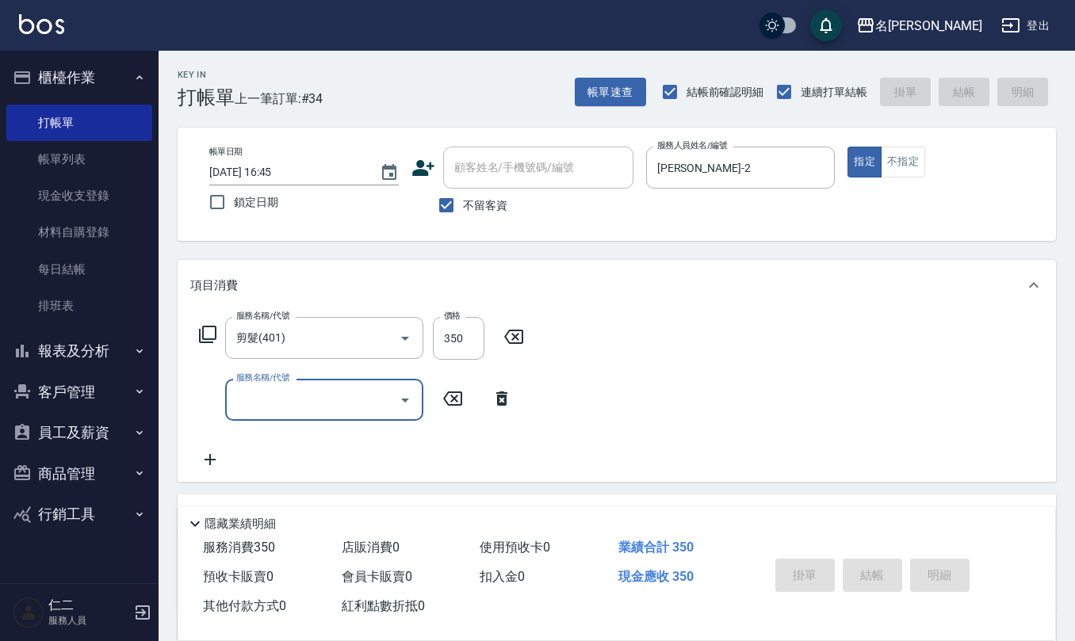
type input "[DATE] 16:52"
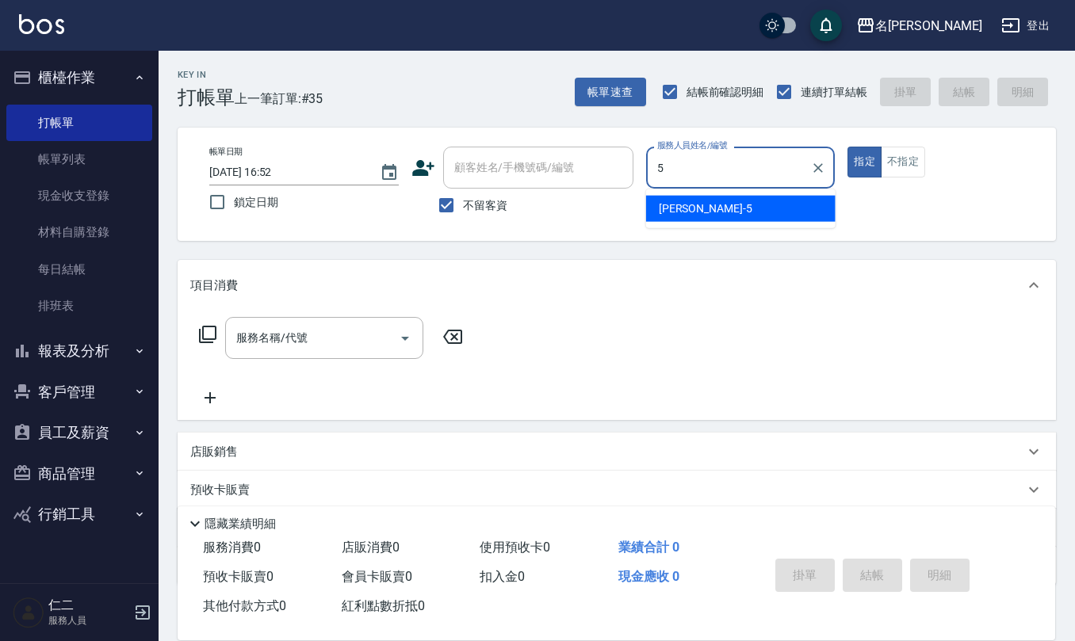
type input "[PERSON_NAME]5"
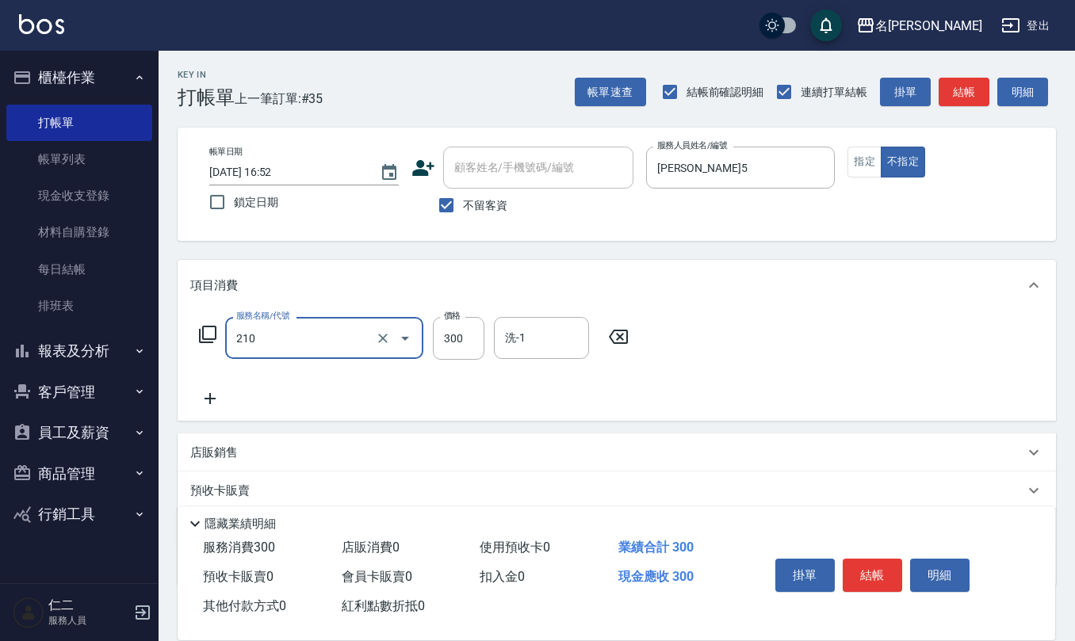
type input "[PERSON_NAME]洗髮精(210)"
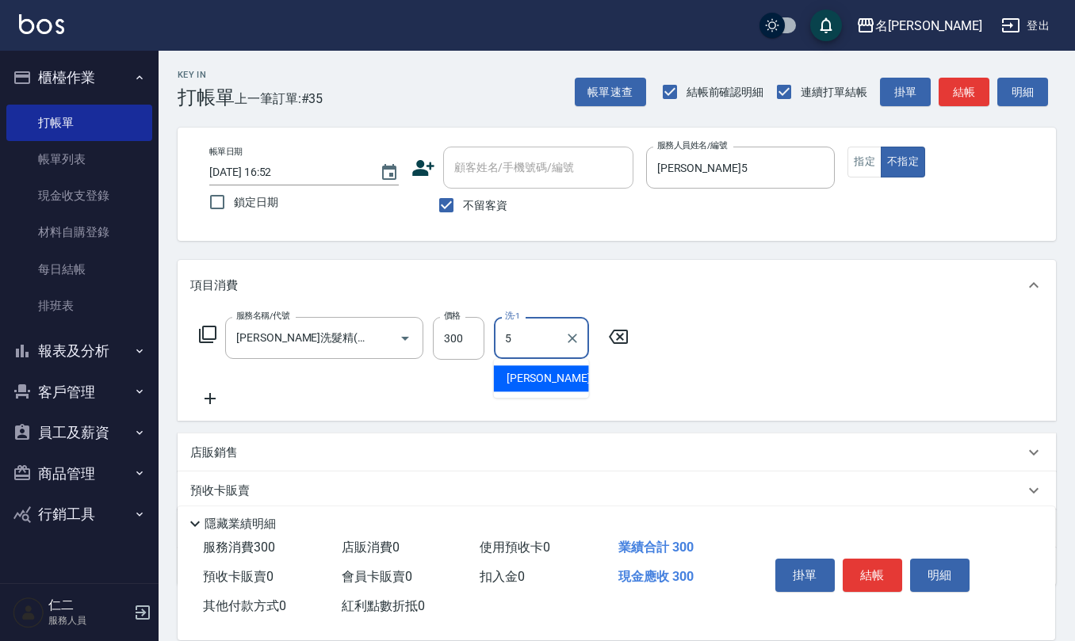
type input "[PERSON_NAME]5"
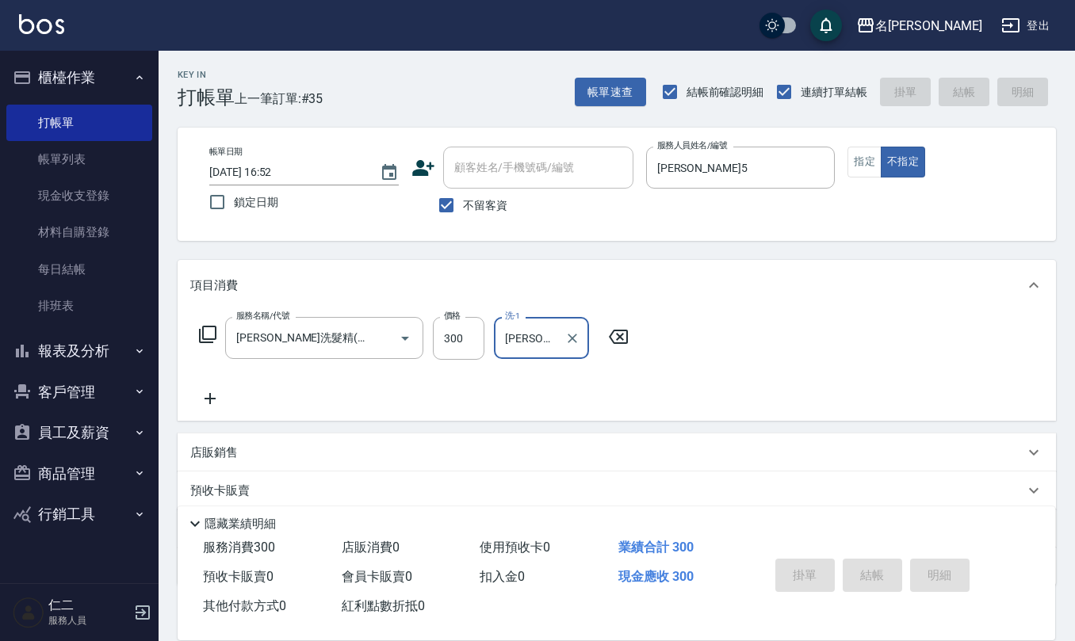
type input "[DATE] 16:59"
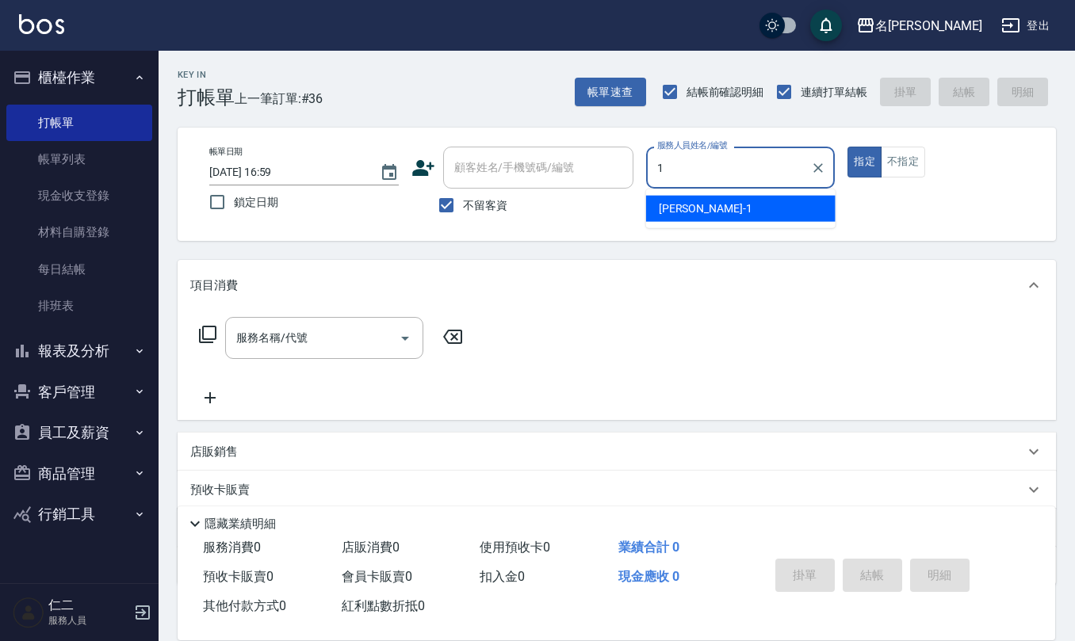
type input "[PERSON_NAME]1"
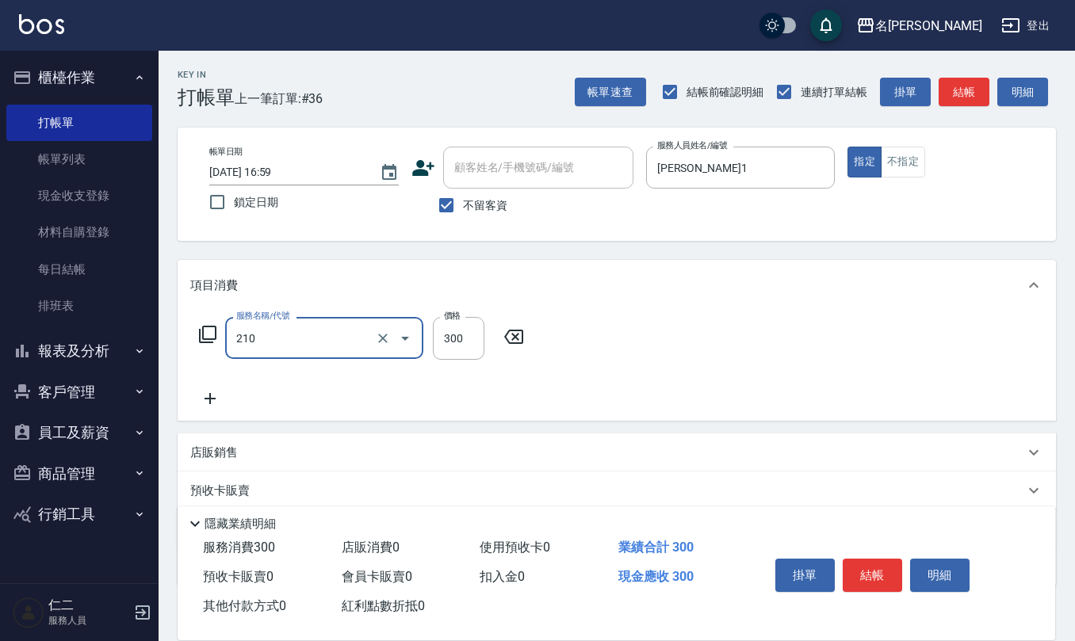
type input "[PERSON_NAME]洗髮精(210)"
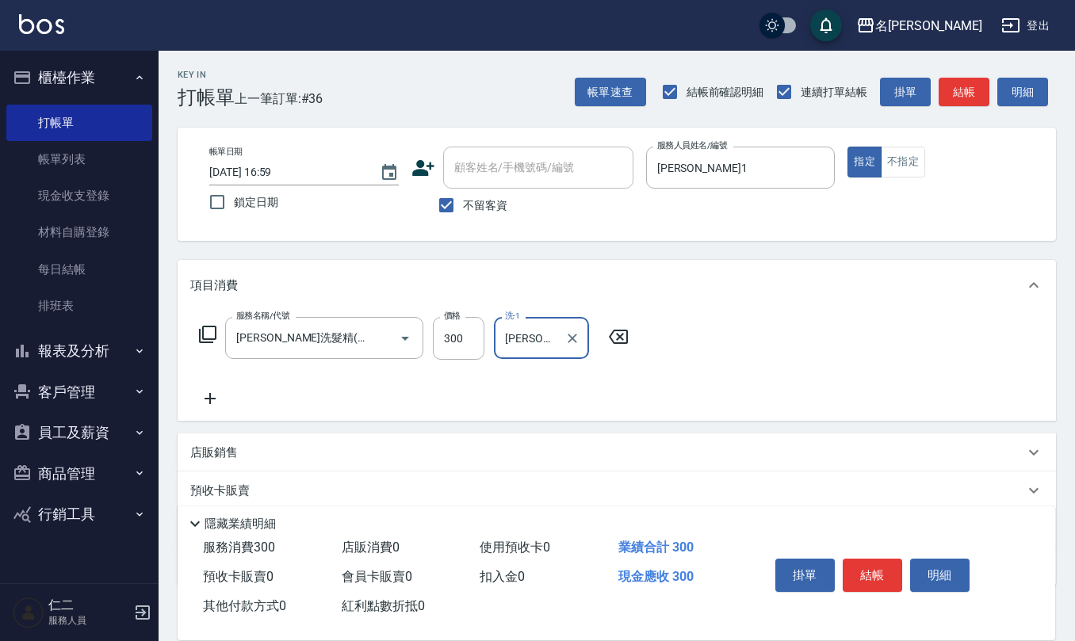
type input "[PERSON_NAME]-24"
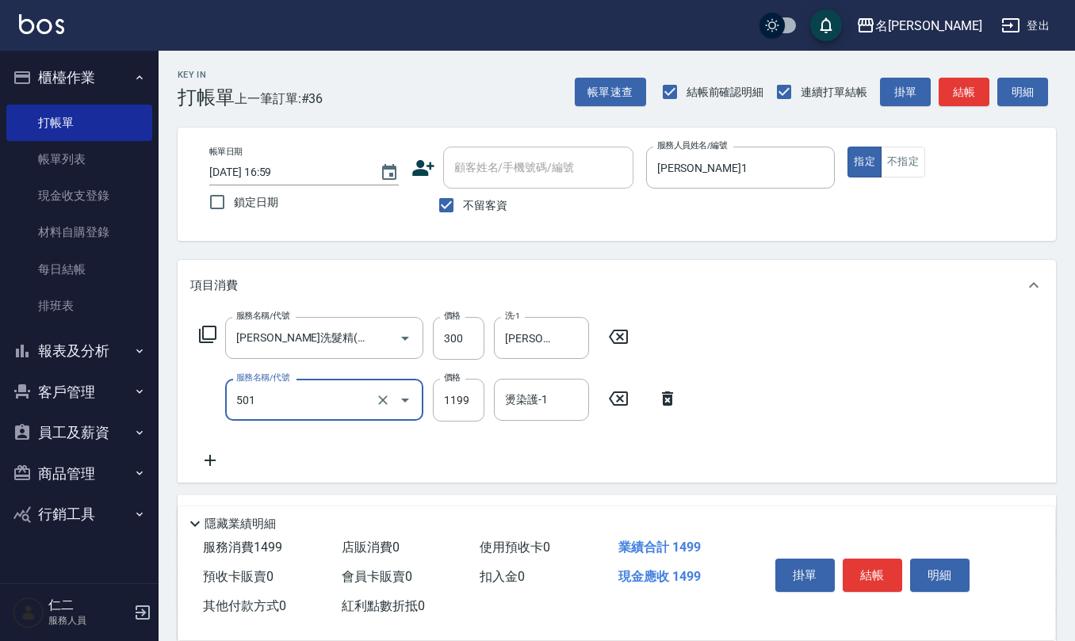
type input "染髮(501)"
type input "3250"
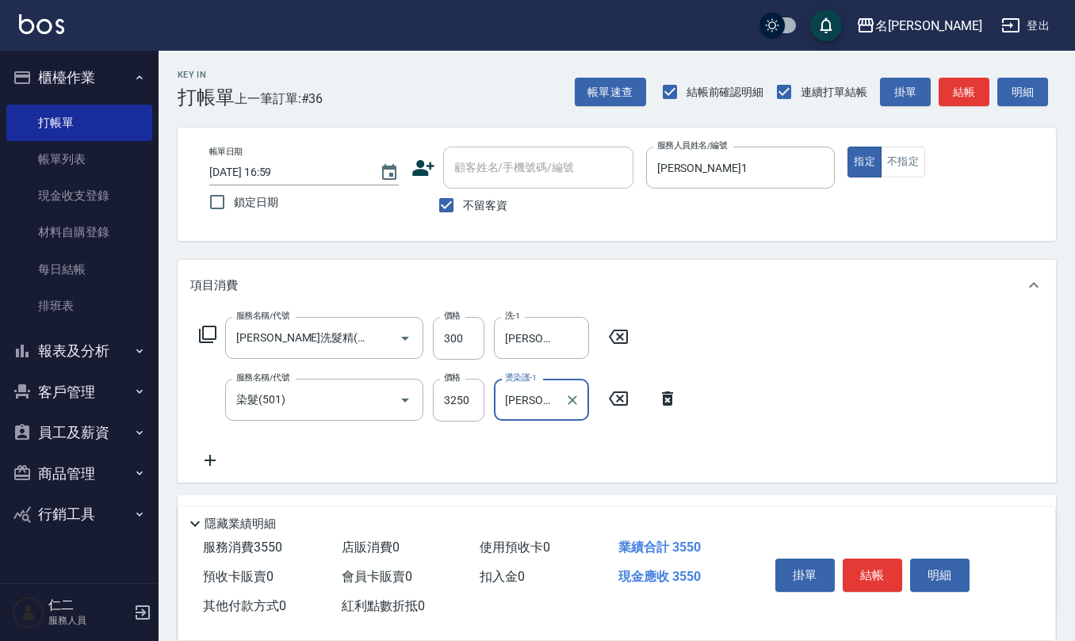
type input "[PERSON_NAME]-24"
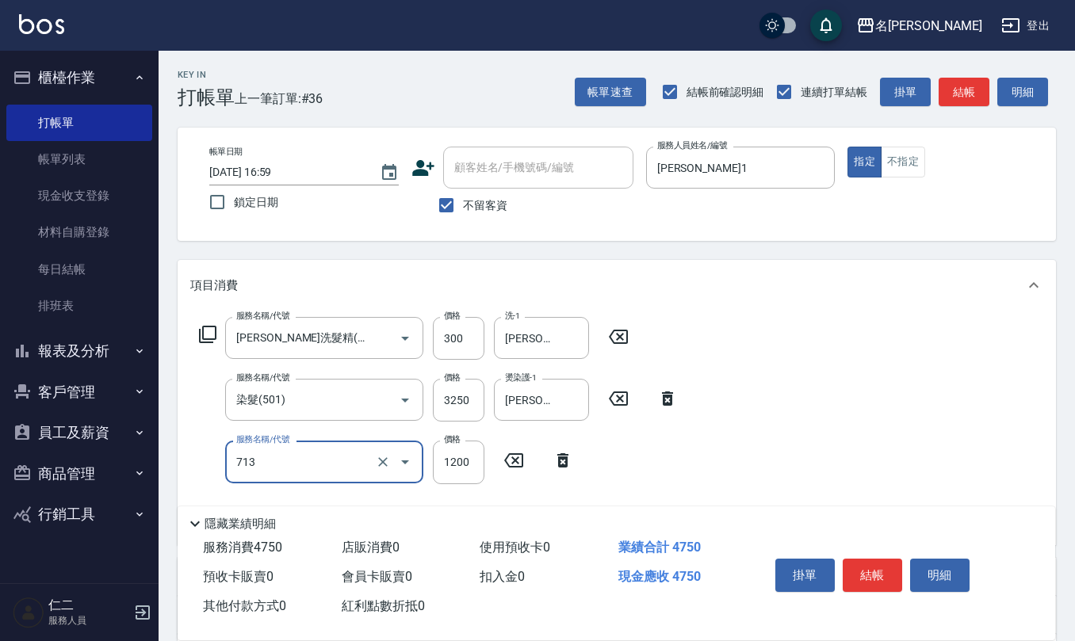
type input "水樣結構式1200(713)"
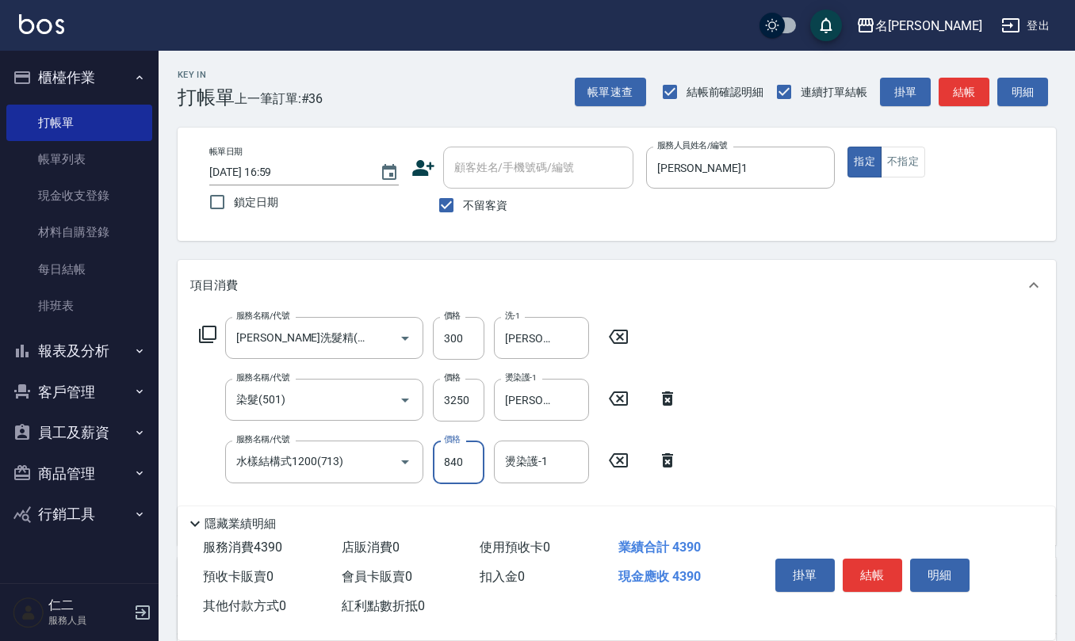
type input "840"
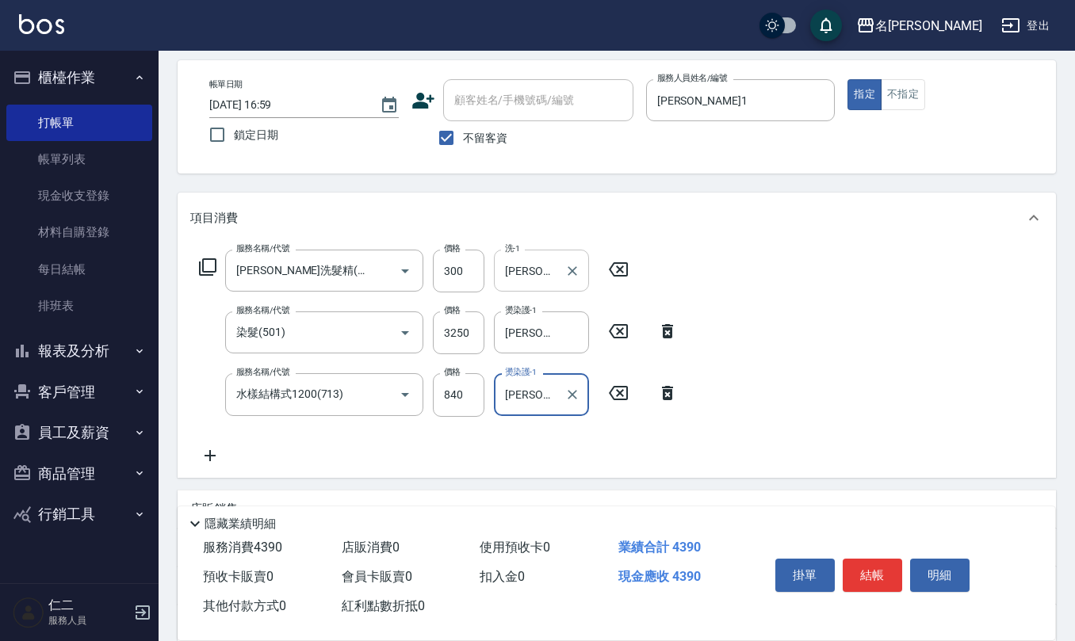
scroll to position [105, 0]
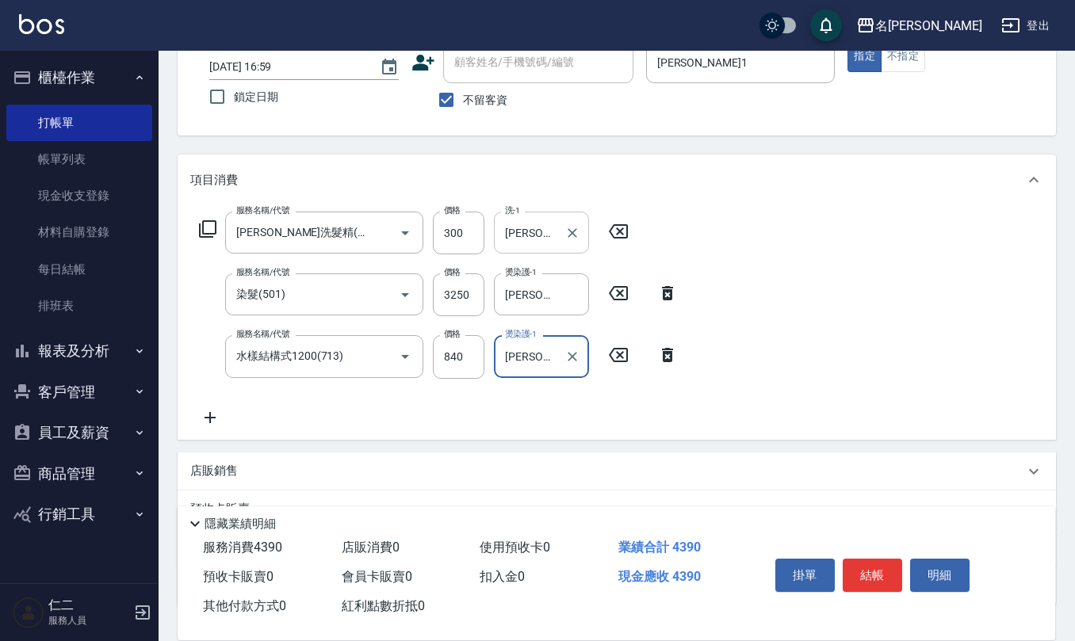
type input "[PERSON_NAME]-24"
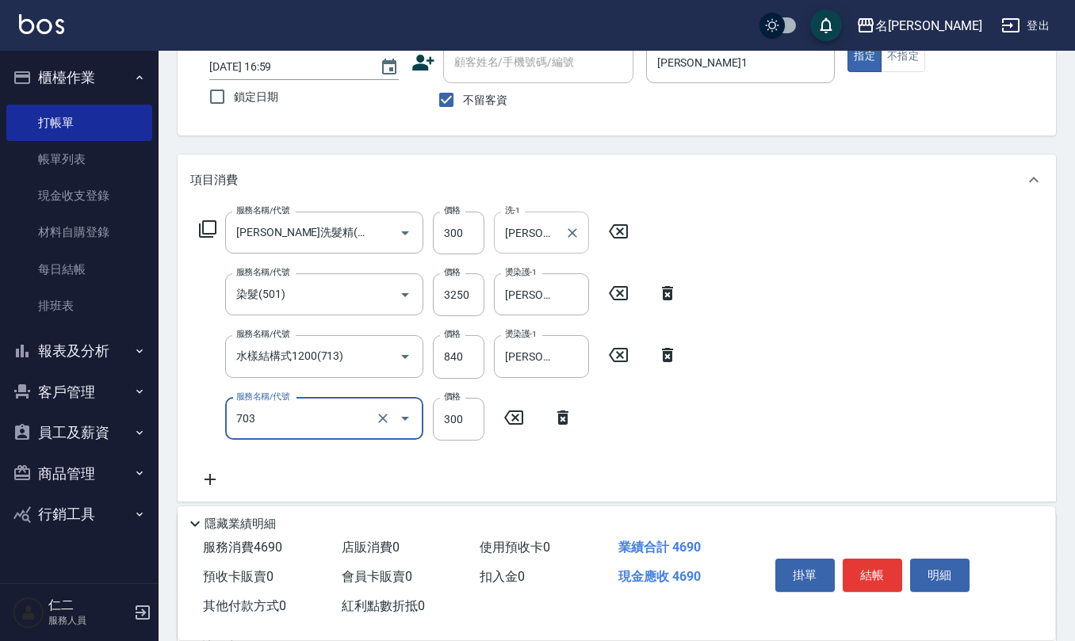
type input "(1236)設計師(703)"
type input "500"
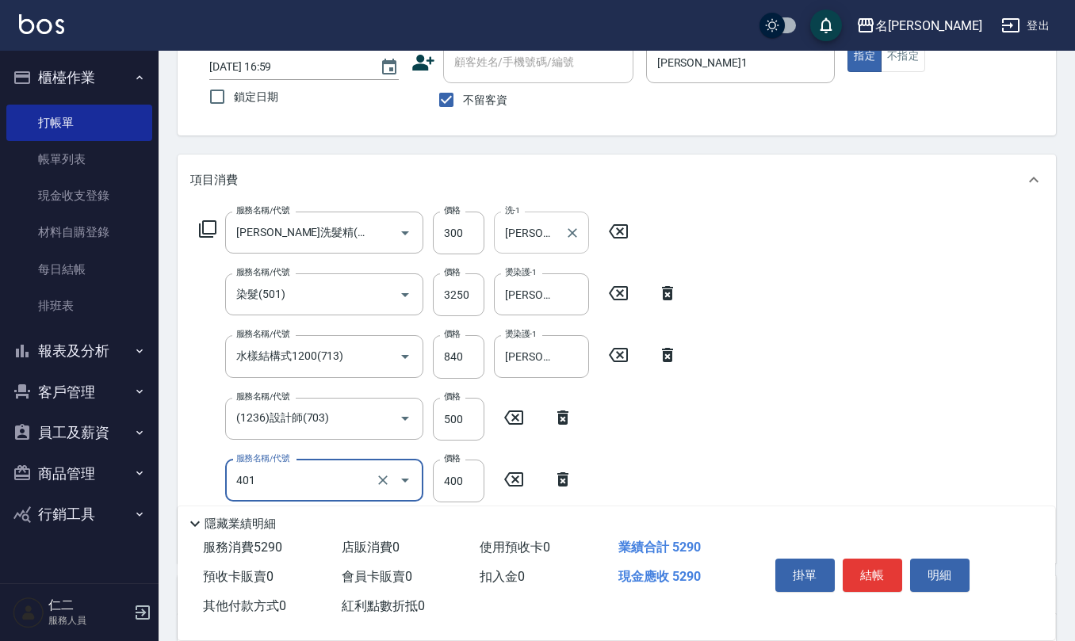
type input "剪髮(401)"
type input "450"
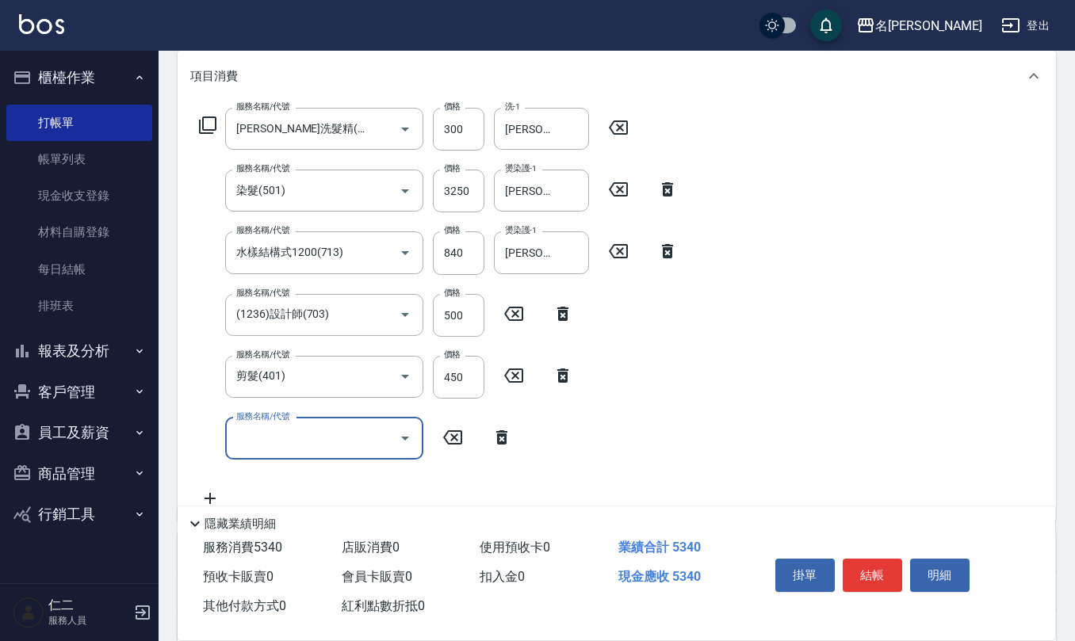
scroll to position [317, 0]
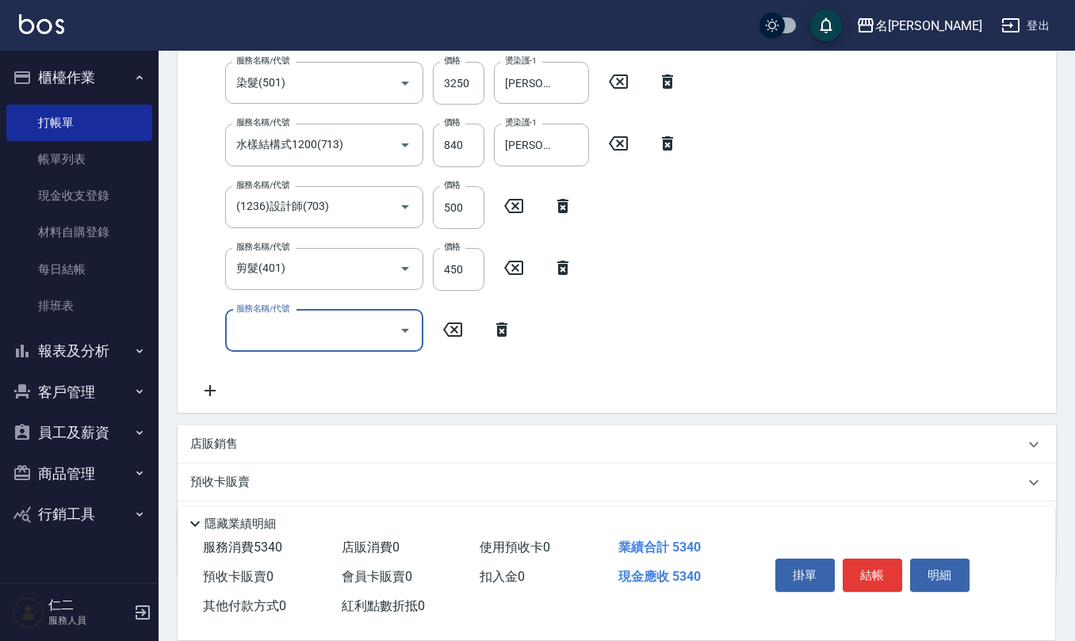
click at [254, 451] on div "店販銷售" at bounding box center [607, 444] width 834 height 17
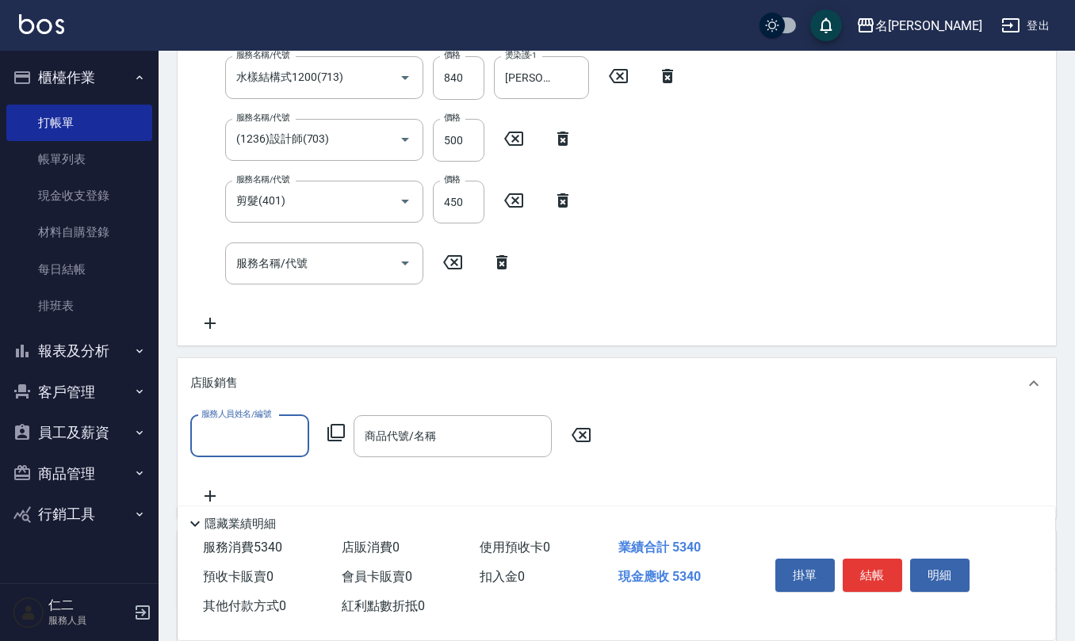
scroll to position [423, 0]
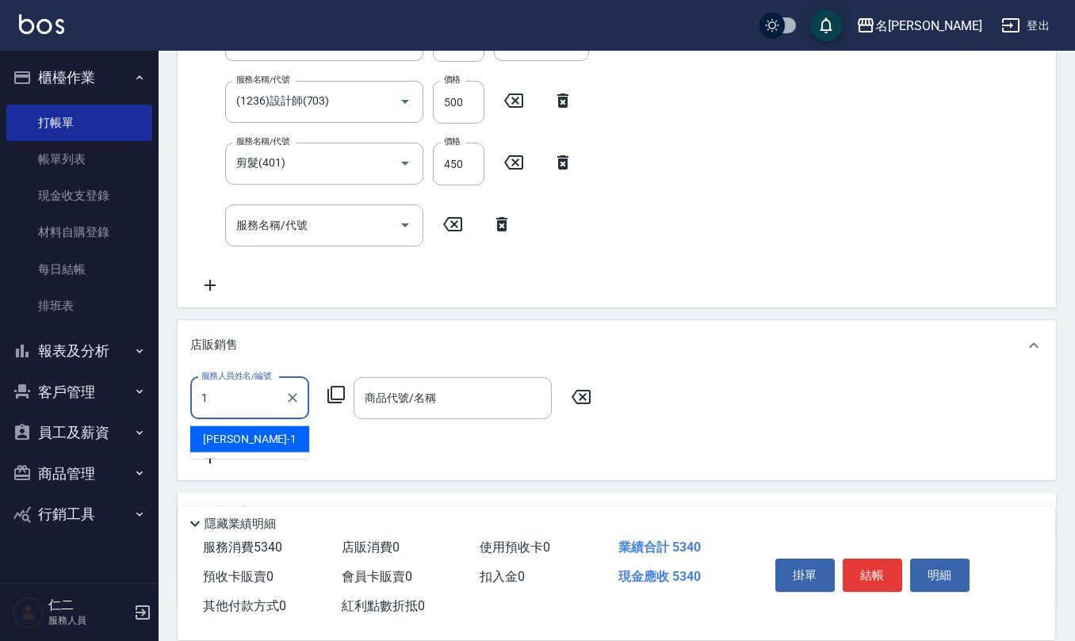
type input "[PERSON_NAME]1"
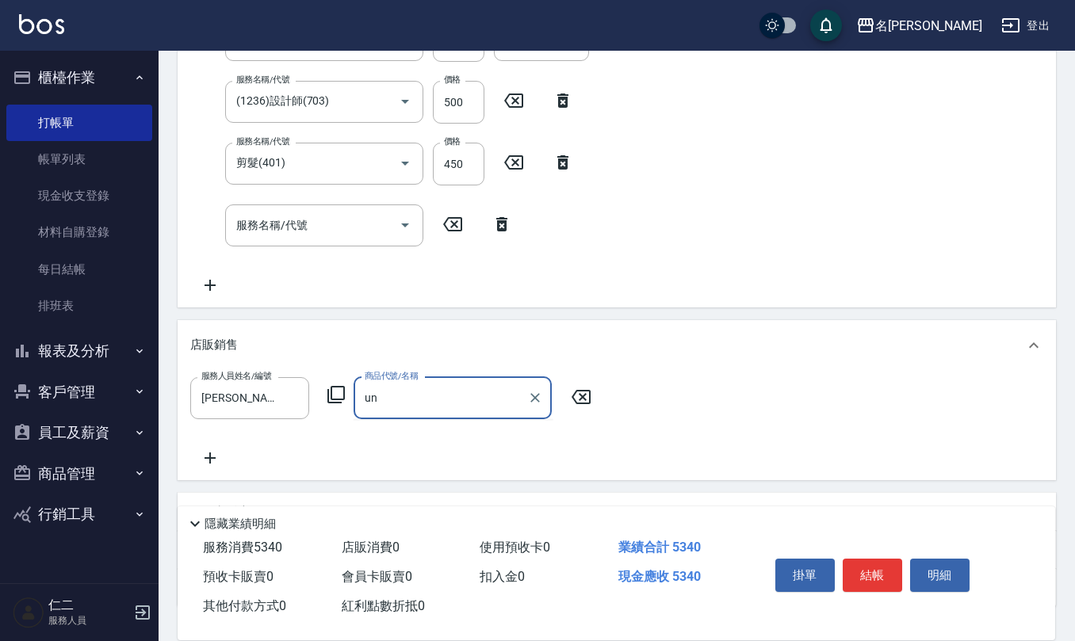
type input "u"
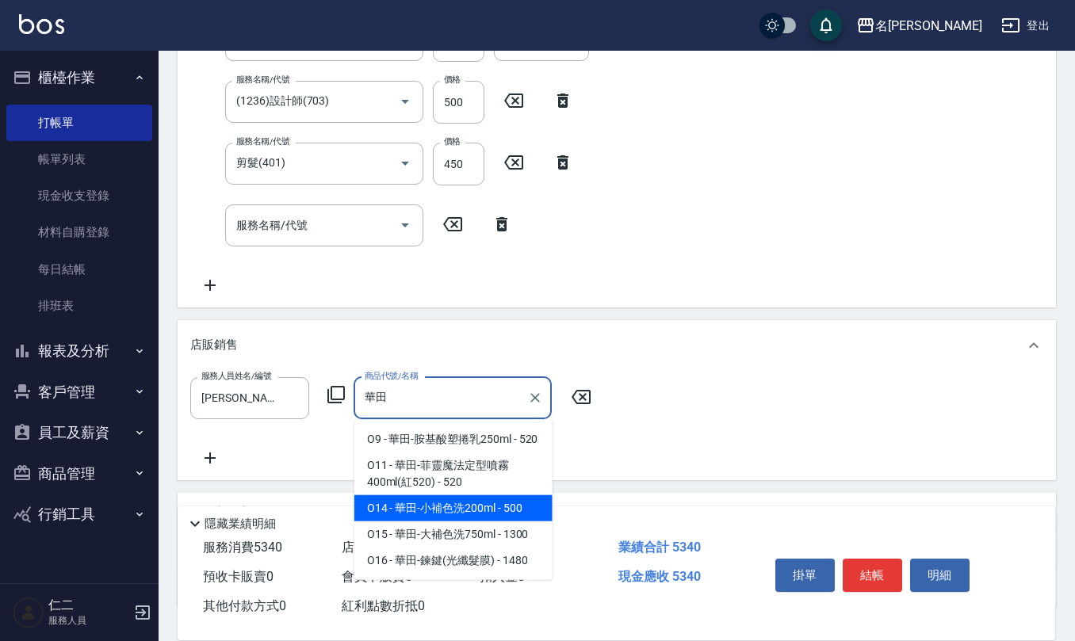
type input "華田-小補色洗200ml"
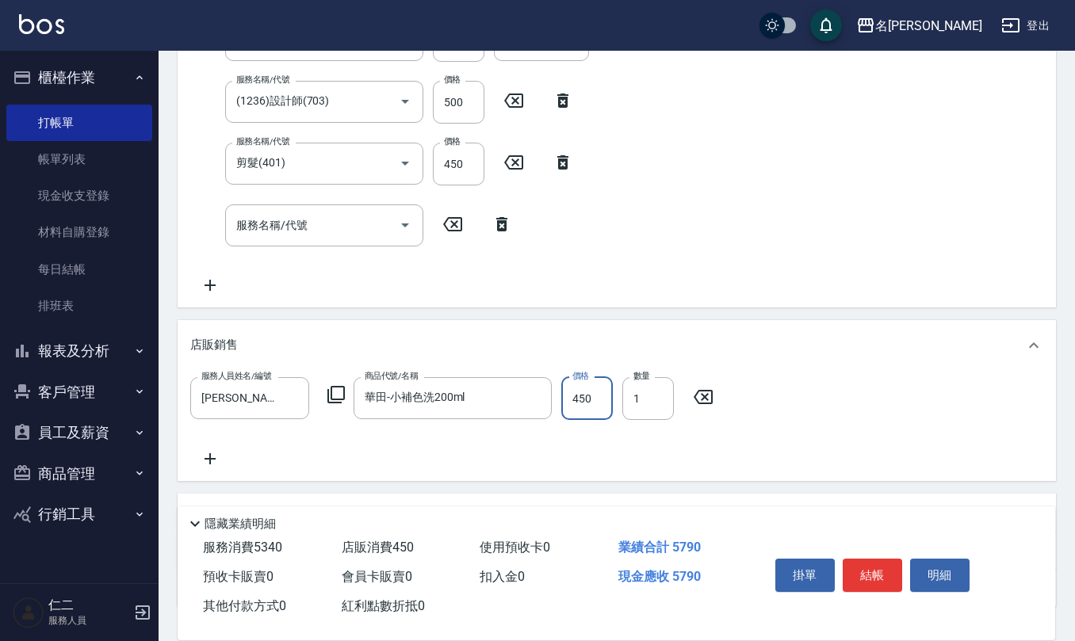
type input "450"
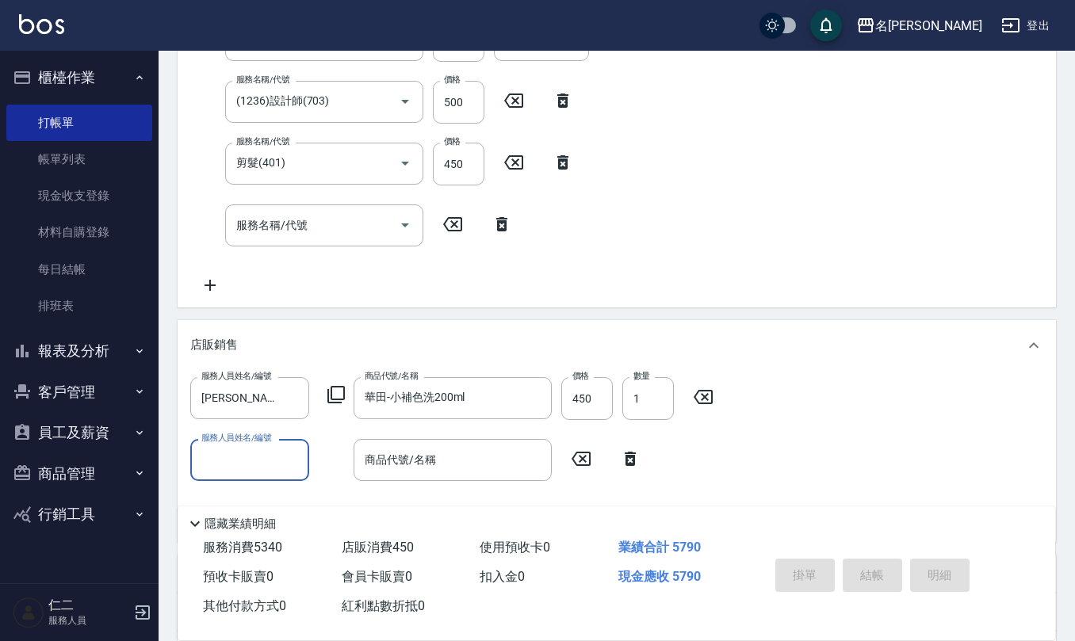
type input "[DATE] 17:05"
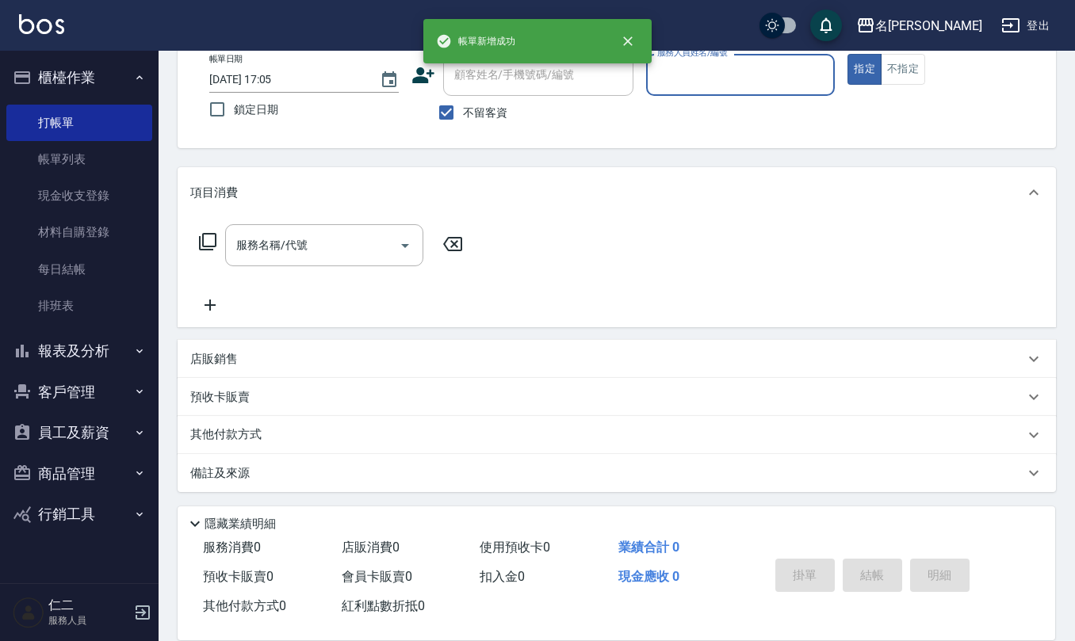
scroll to position [0, 0]
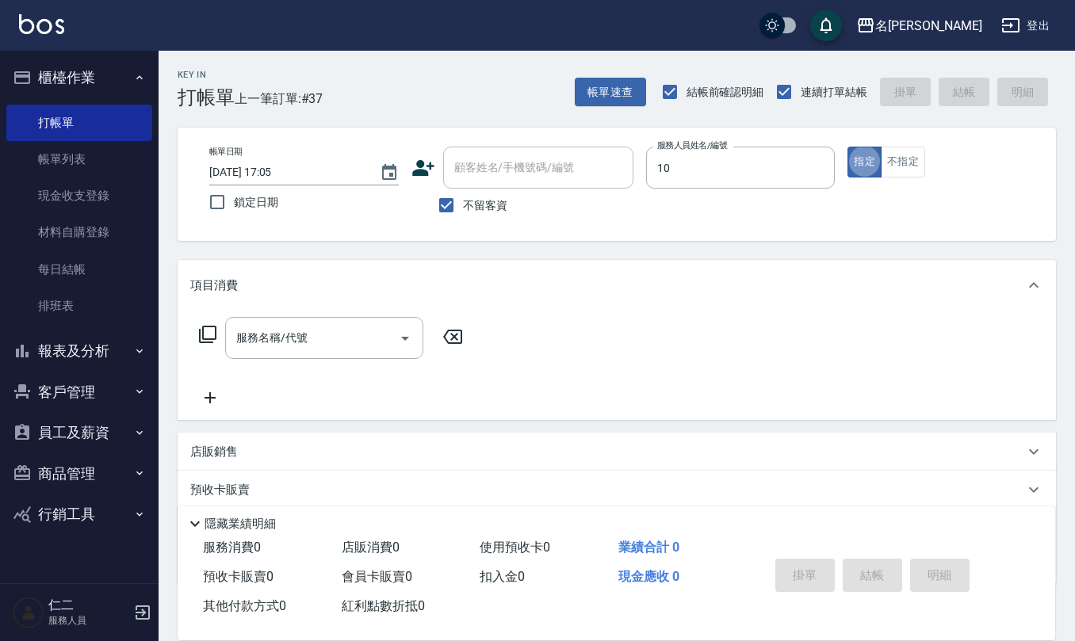
type input "[PERSON_NAME]-10"
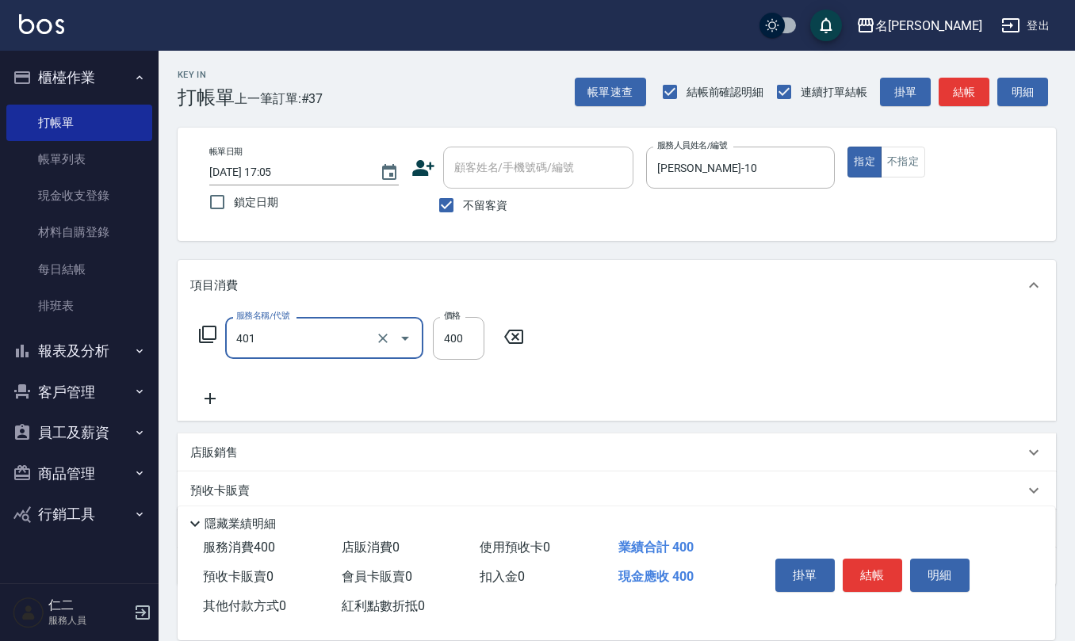
type input "剪髮(401)"
type input "360"
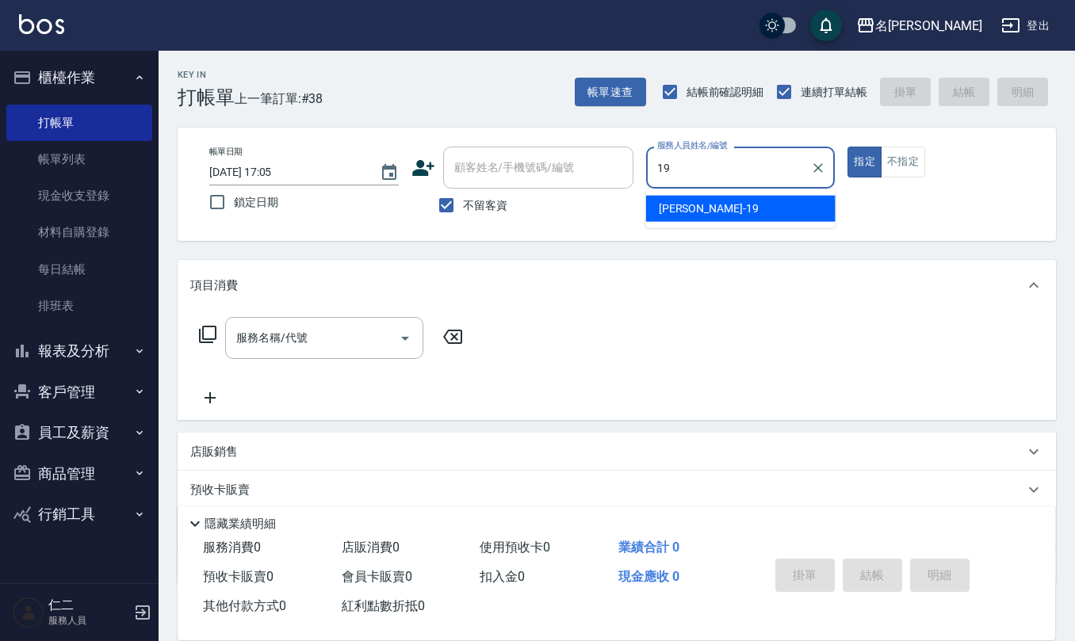
type input "[PERSON_NAME]-19"
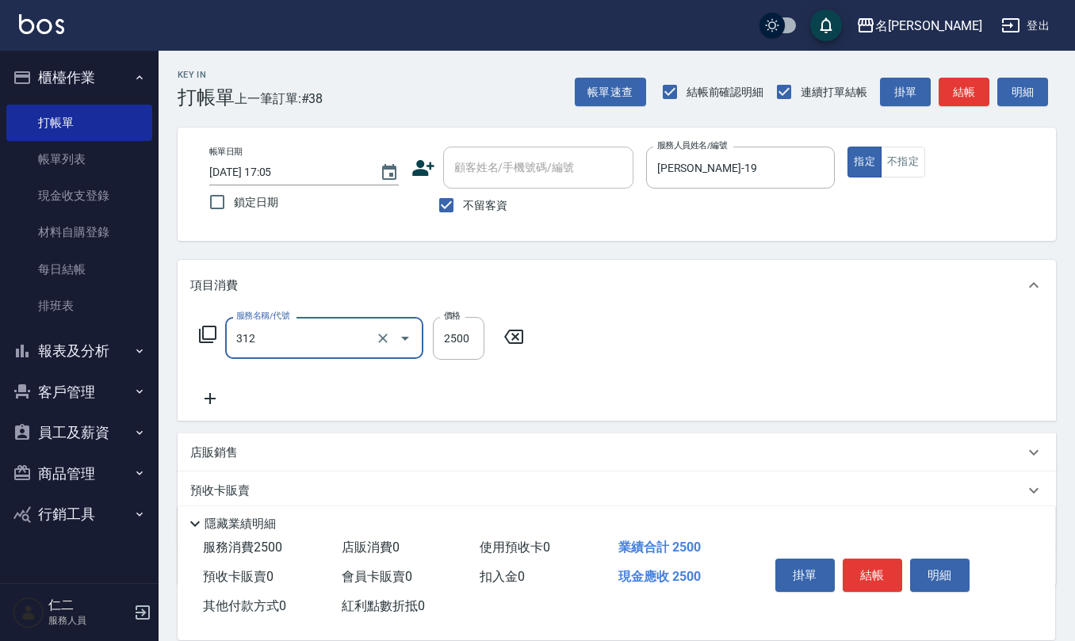
type input "有氧水離子燙2500(312)"
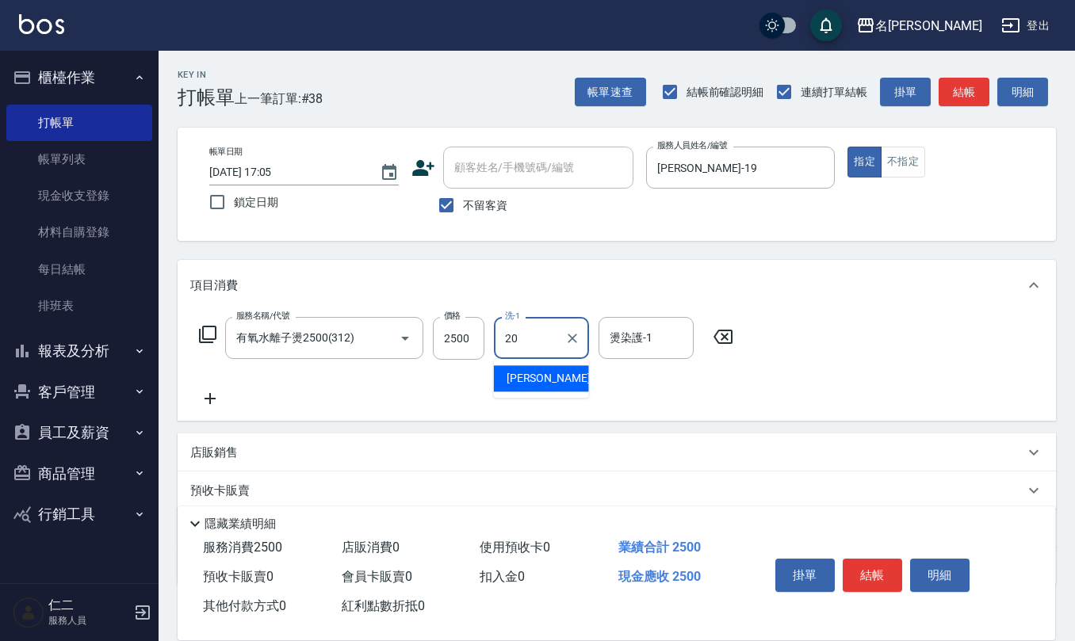
type input "[PERSON_NAME]-20"
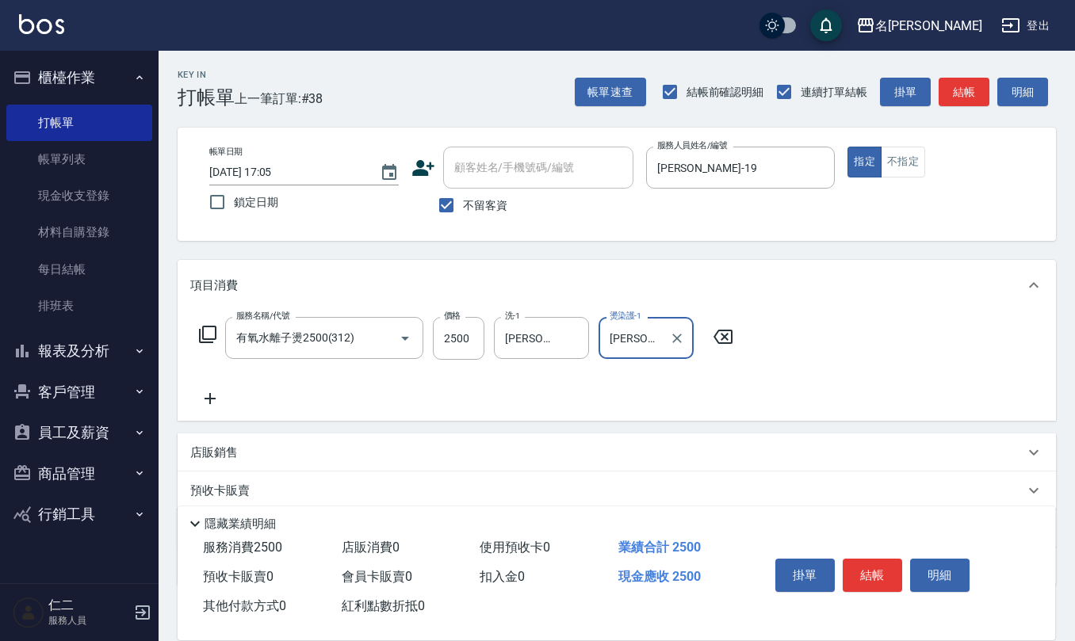
type input "[PERSON_NAME]-20"
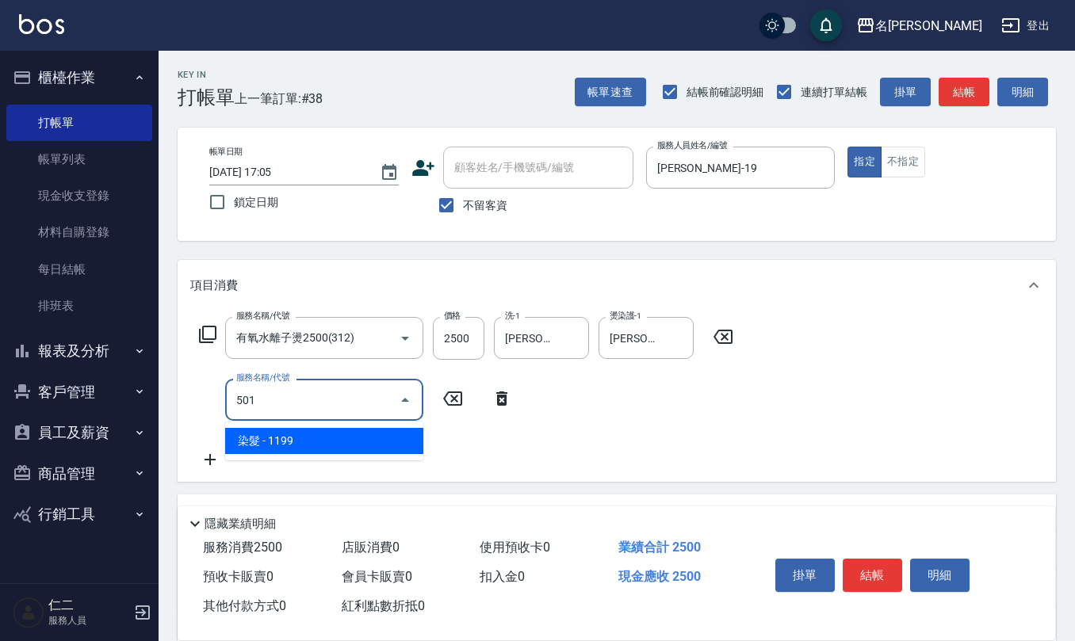
type input "染髮(501)"
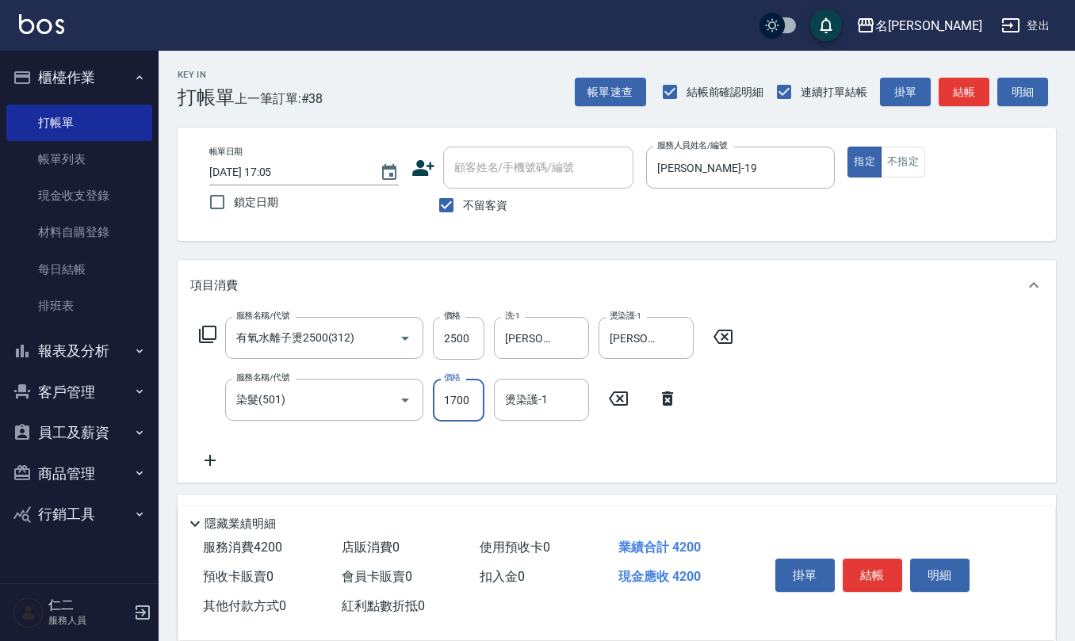
type input "1700"
type input "[PERSON_NAME]-20"
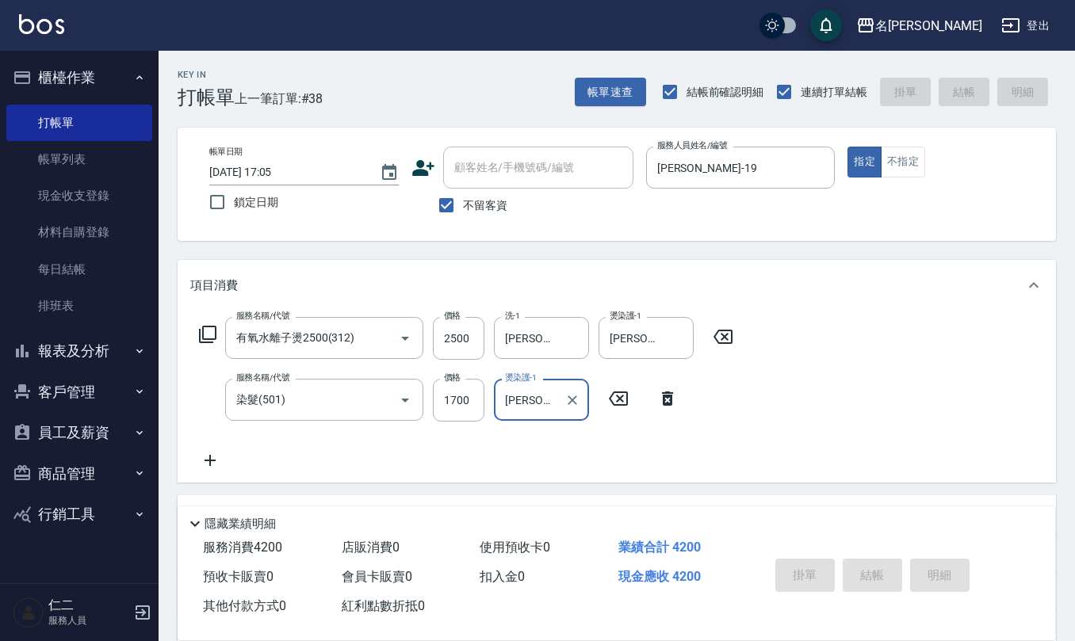
type input "[DATE] 17:11"
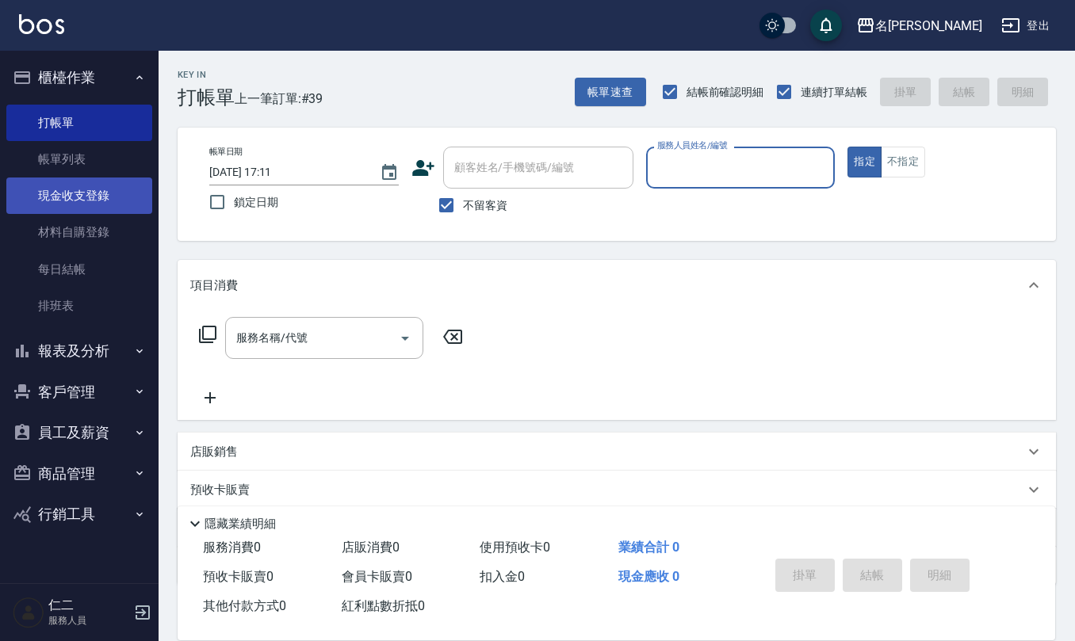
click at [86, 206] on link "現金收支登錄" at bounding box center [79, 196] width 146 height 36
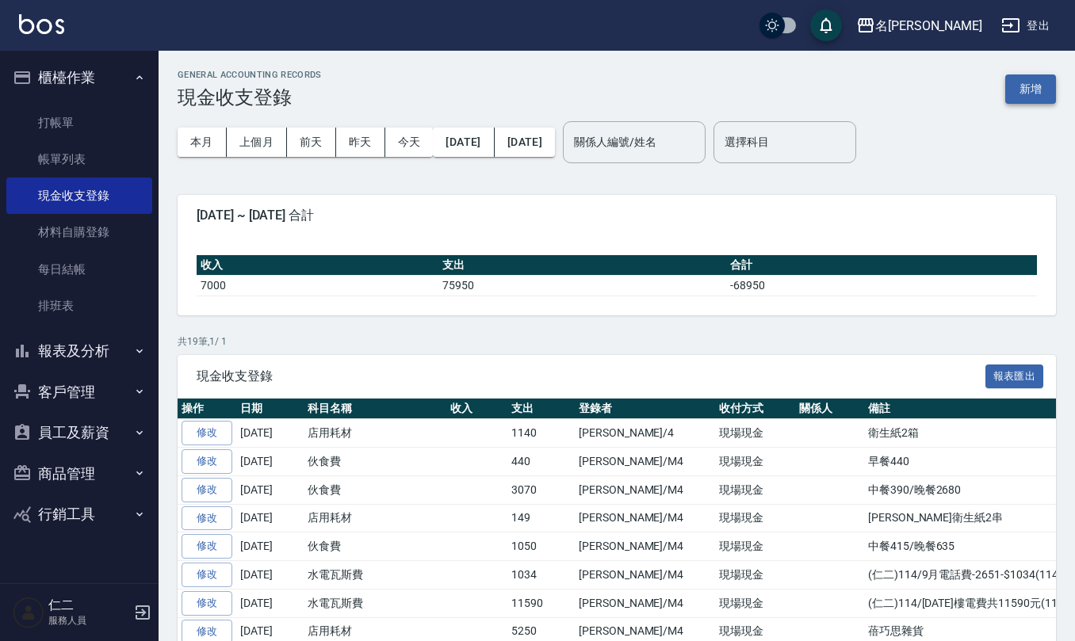
click at [1042, 92] on button "新增" at bounding box center [1030, 89] width 51 height 29
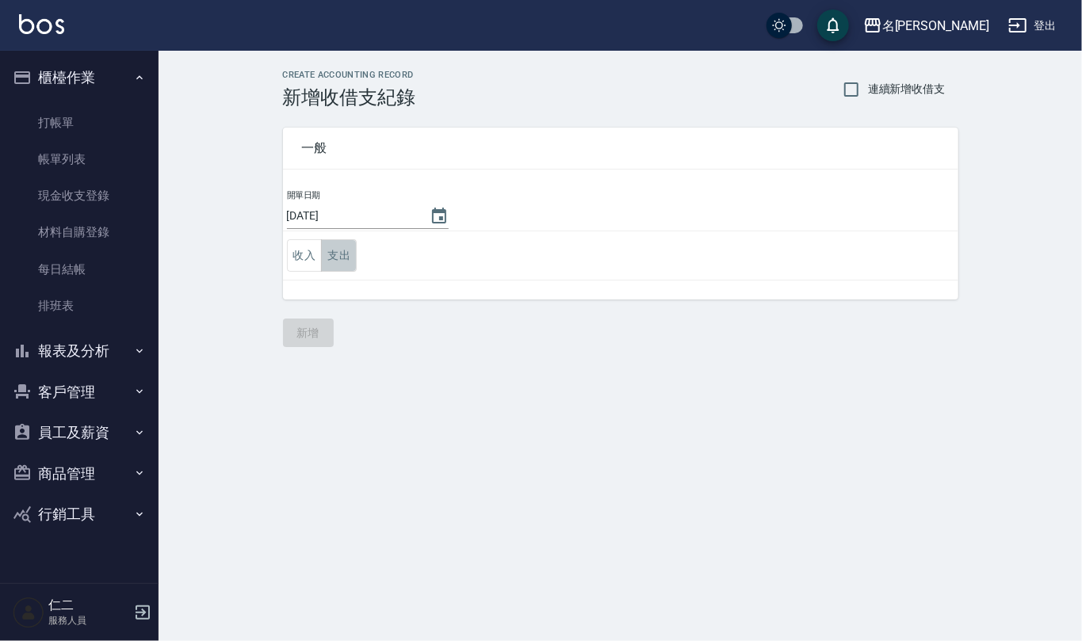
click at [354, 254] on button "支出" at bounding box center [339, 255] width 36 height 33
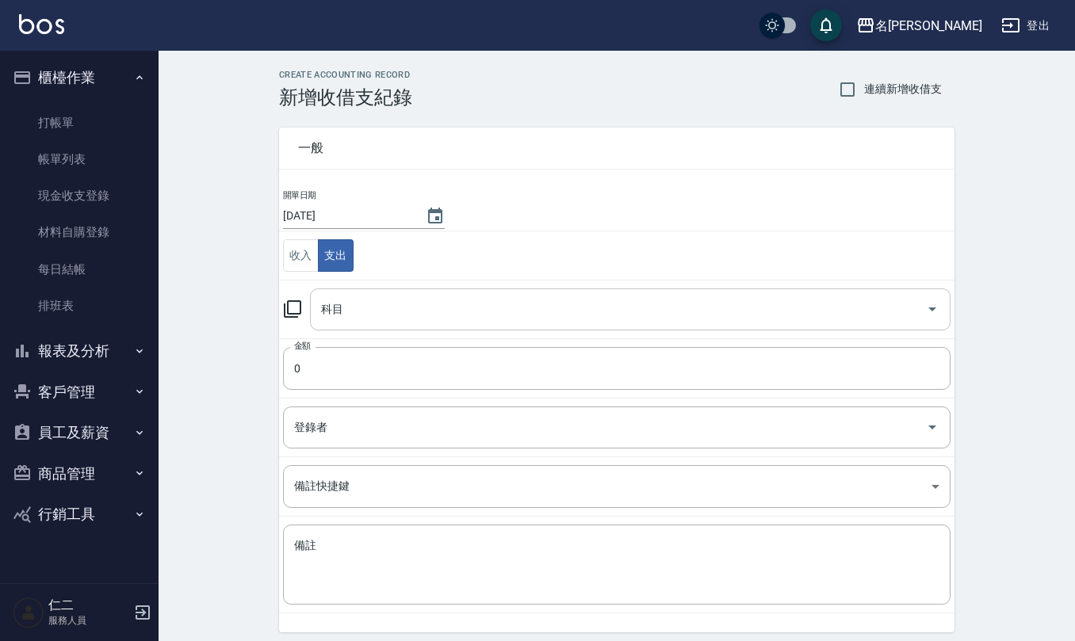
click at [346, 312] on input "科目" at bounding box center [618, 310] width 603 height 28
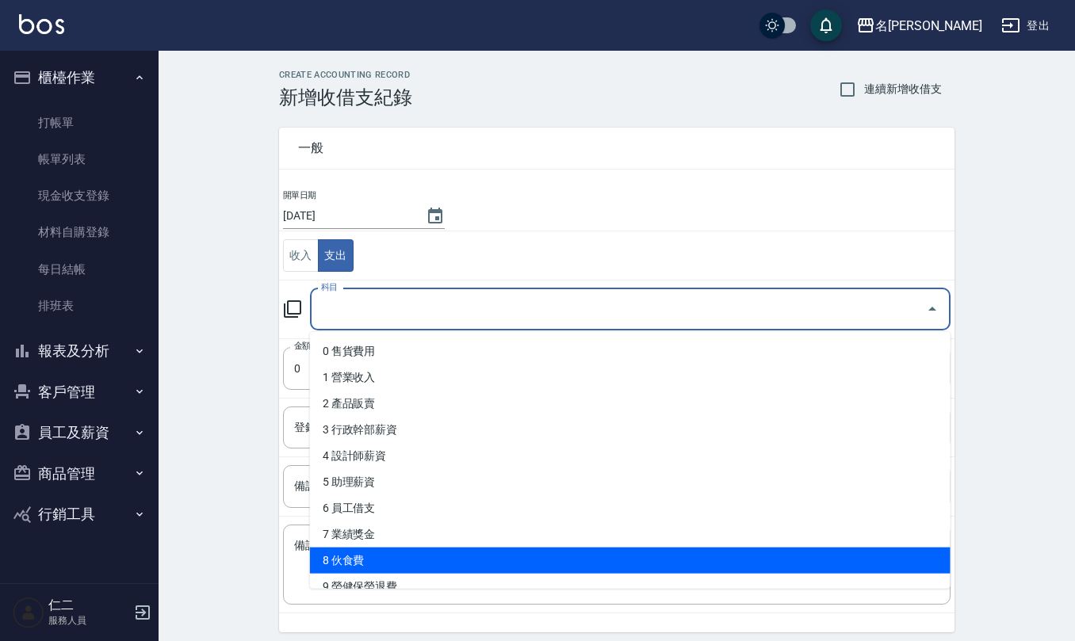
click at [397, 550] on li "8 伙食費" at bounding box center [630, 561] width 641 height 26
type input "8 伙食費"
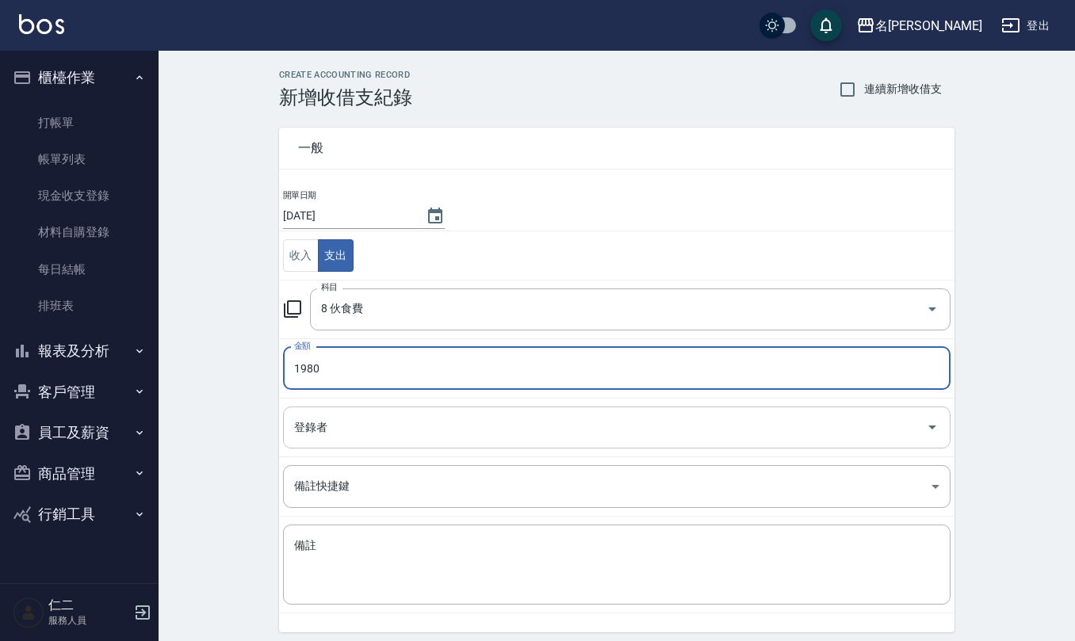
type input "1980"
click at [390, 439] on input "登錄者" at bounding box center [604, 428] width 629 height 28
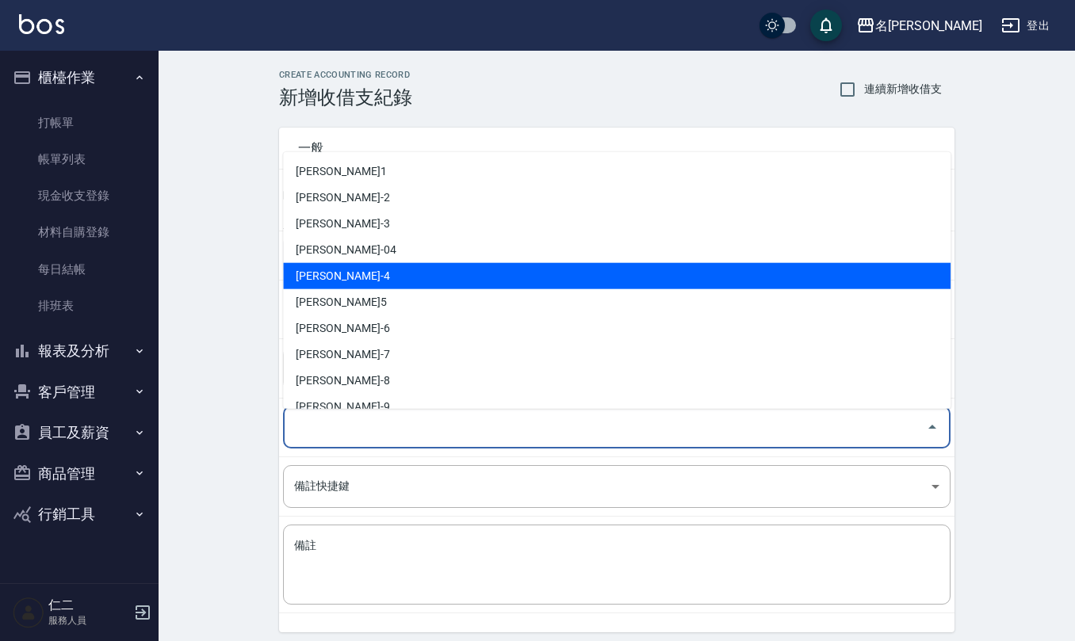
click at [355, 270] on li "[PERSON_NAME]-4" at bounding box center [617, 276] width 668 height 26
type input "[PERSON_NAME]-4"
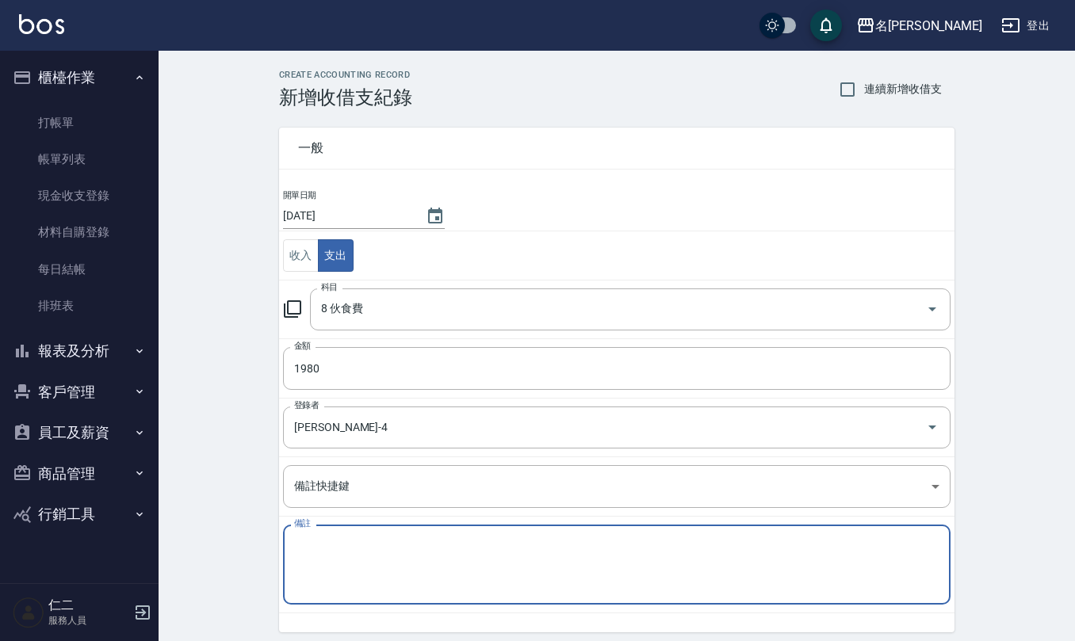
click at [378, 568] on textarea "備註" at bounding box center [616, 565] width 645 height 54
type textarea "3"
type textarea "p"
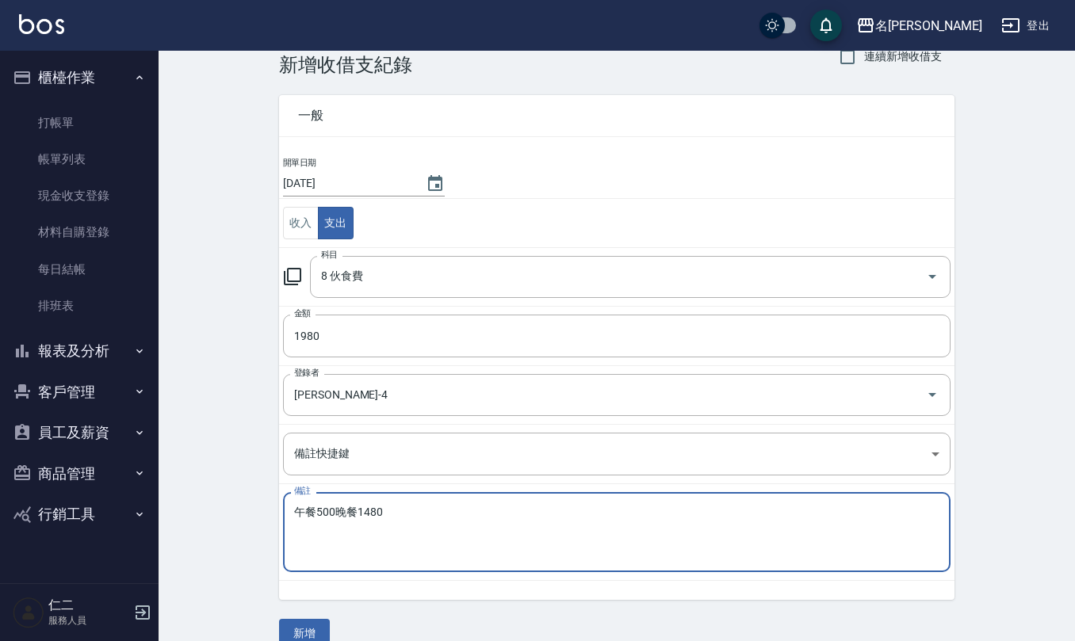
scroll to position [60, 0]
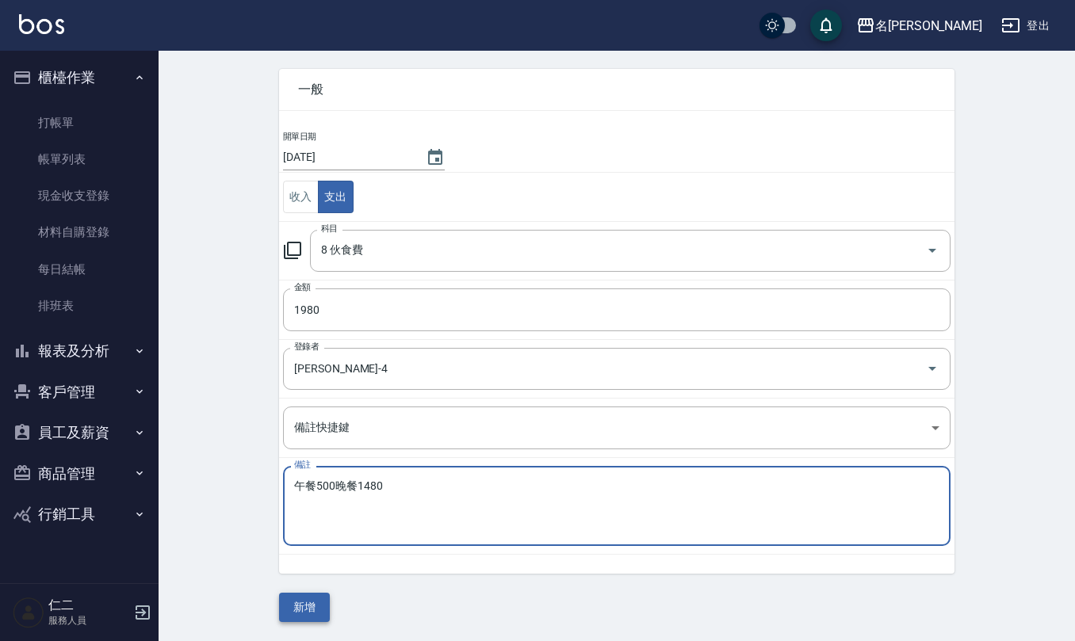
type textarea "午餐500晚餐1480"
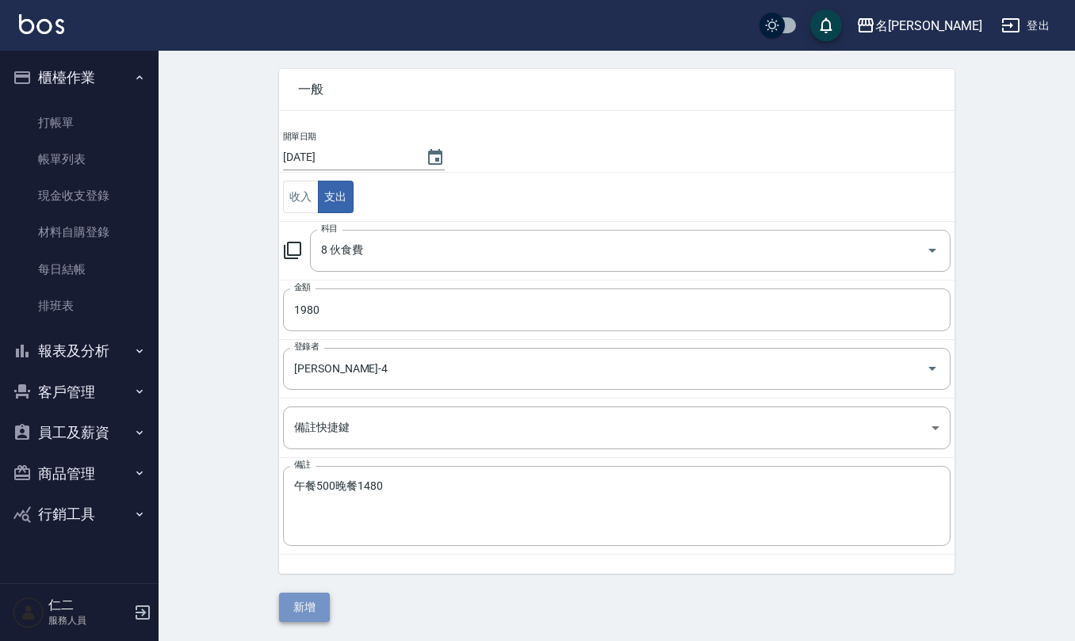
click at [303, 614] on button "新增" at bounding box center [304, 607] width 51 height 29
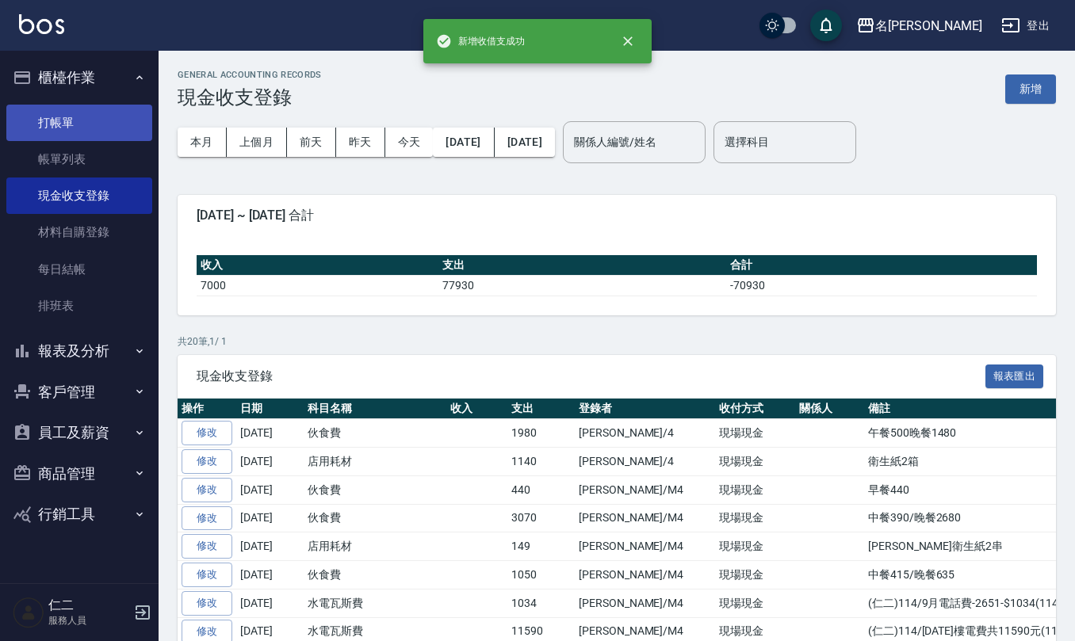
click at [48, 116] on link "打帳單" at bounding box center [79, 123] width 146 height 36
